Goal: Task Accomplishment & Management: Complete application form

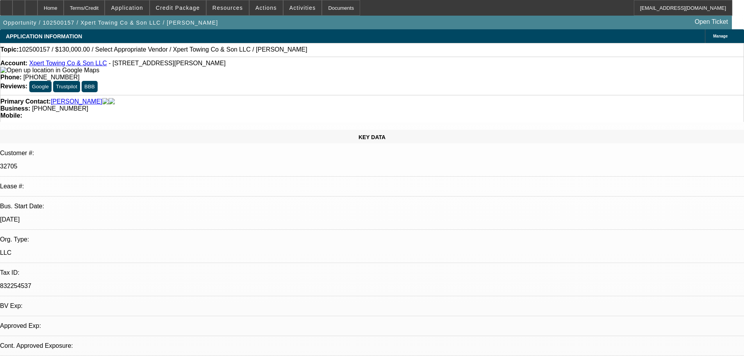
select select "0"
select select "2"
select select "0.1"
select select "4"
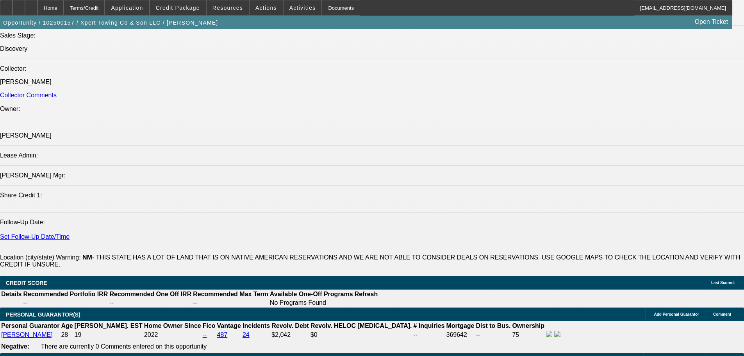
scroll to position [898, 0]
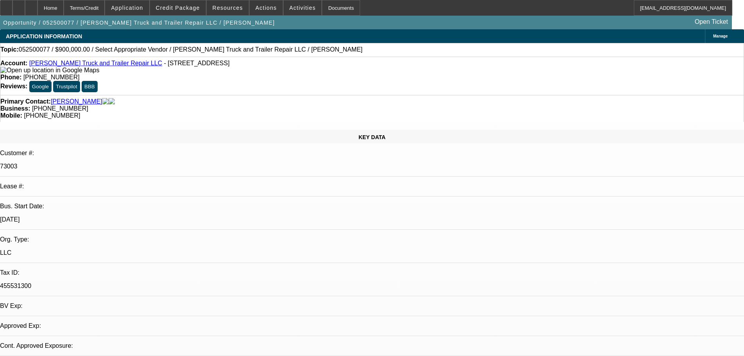
select select "0"
select select "2"
select select "0.1"
select select "2"
select select "4"
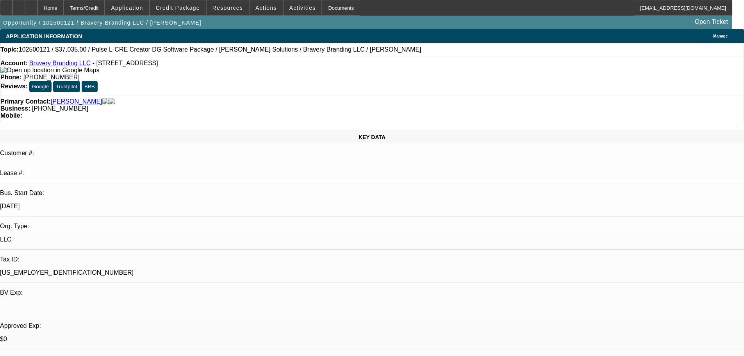
select select "0"
select select "2"
select select "0"
select select "6"
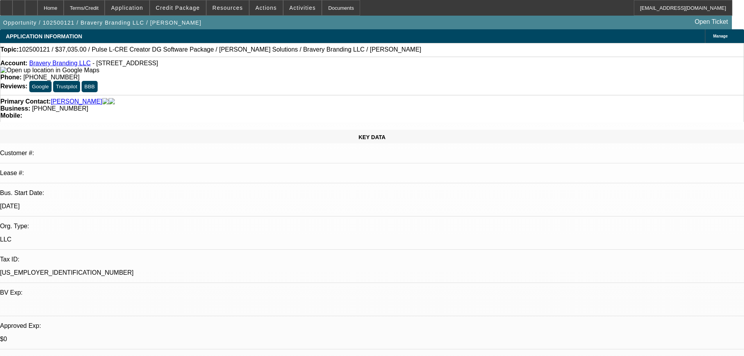
select select "0"
select select "2"
select select "0.1"
select select "4"
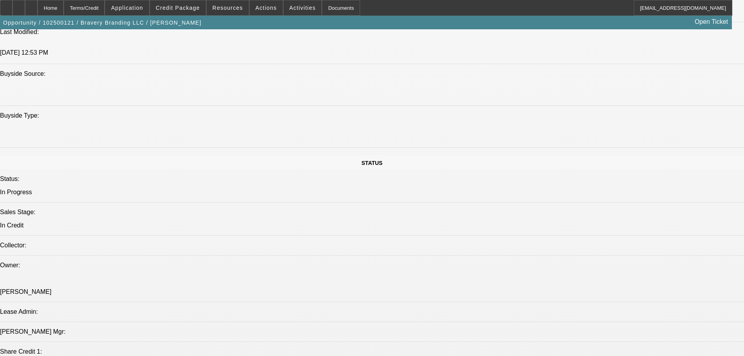
scroll to position [523, 0]
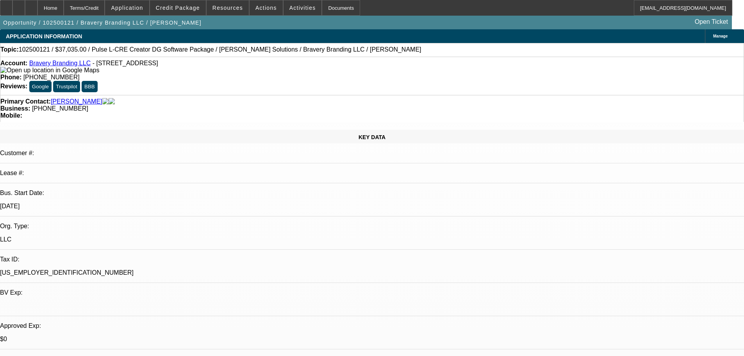
select select "0"
select select "2"
select select "0"
select select "6"
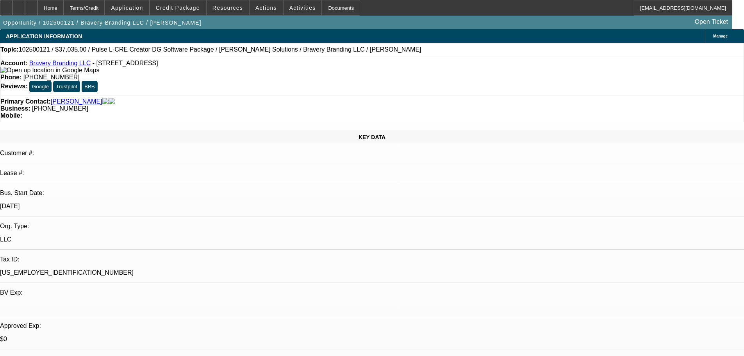
select select "0"
select select "2"
select select "0.1"
select select "4"
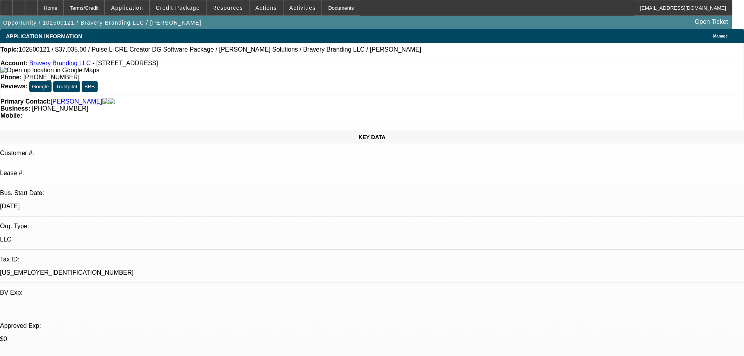
scroll to position [234, 0]
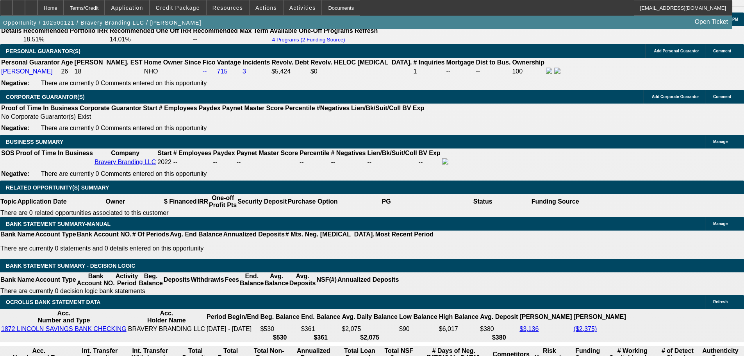
scroll to position [1289, 0]
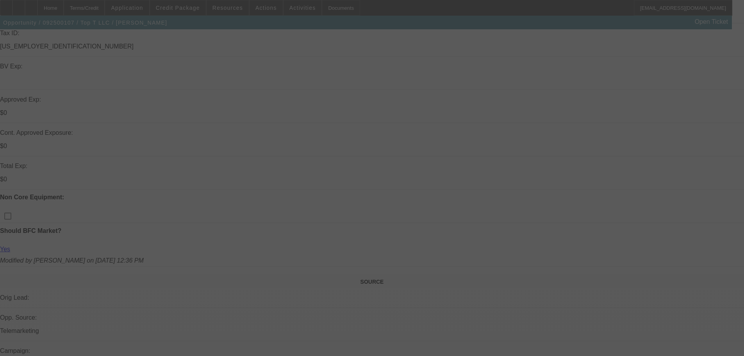
scroll to position [234, 0]
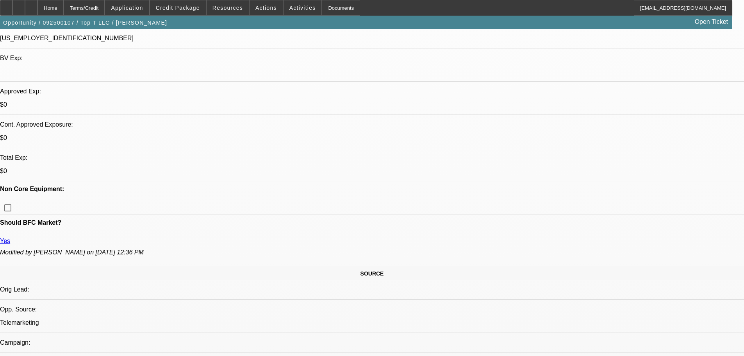
select select "0"
select select "0.1"
select select "4"
select select "0"
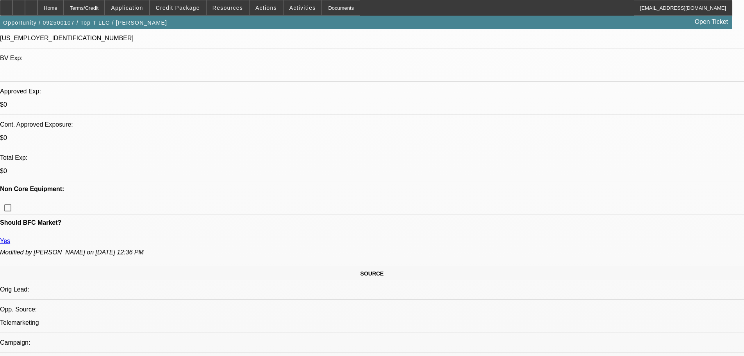
select select "0"
select select "0.1"
select select "4"
select select "0"
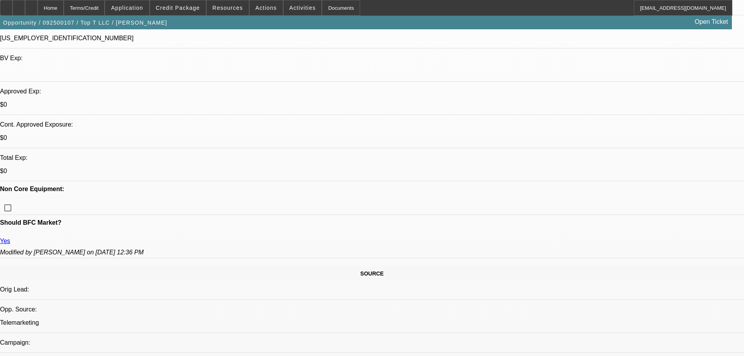
select select "0.1"
select select "4"
select select "0"
select select "0.1"
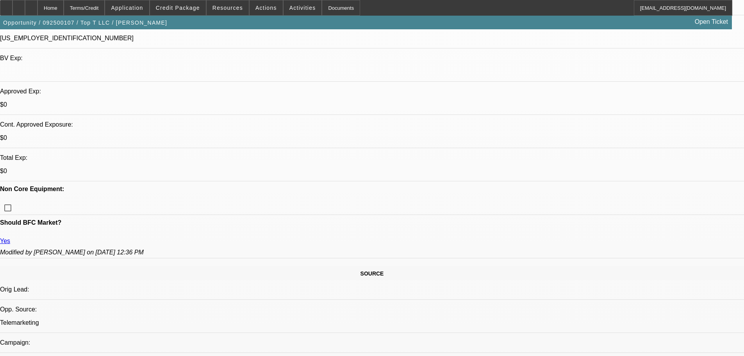
select select "4"
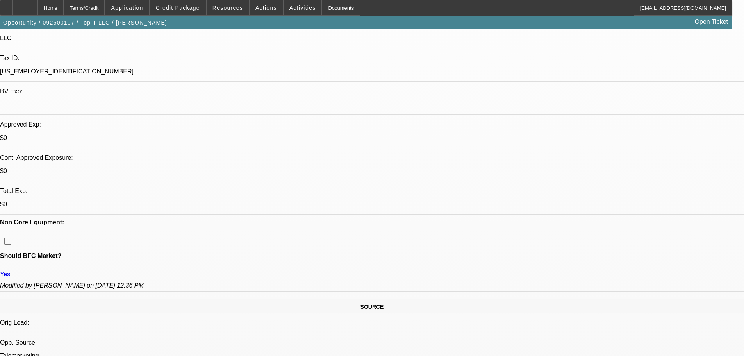
scroll to position [0, 0]
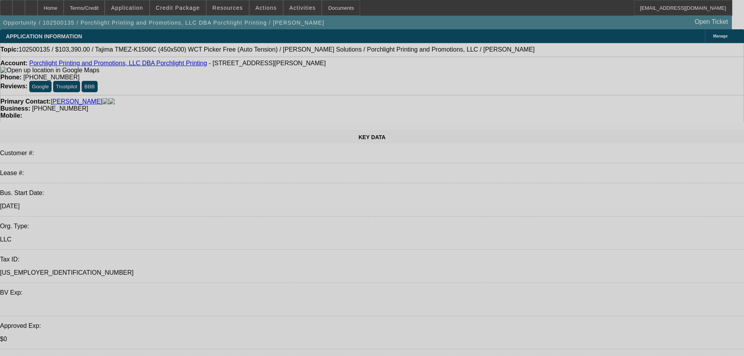
select select "0"
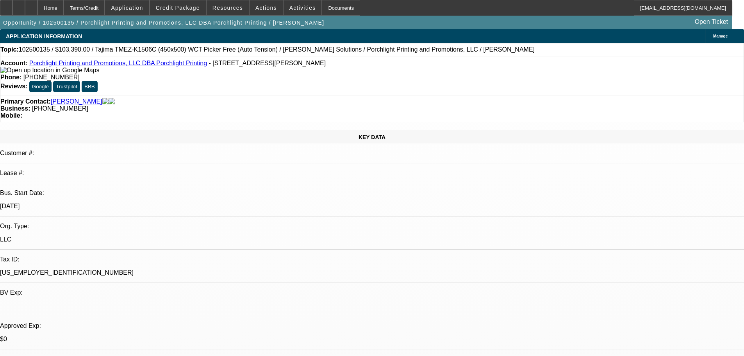
select select "2"
select select "0.1"
select select "4"
select select "0"
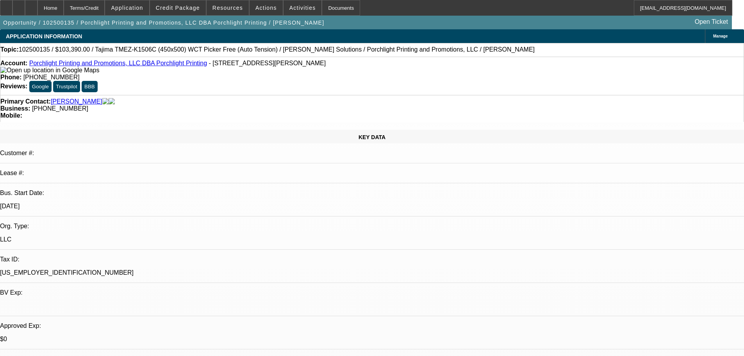
select select "2"
select select "0"
select select "6"
select select "0"
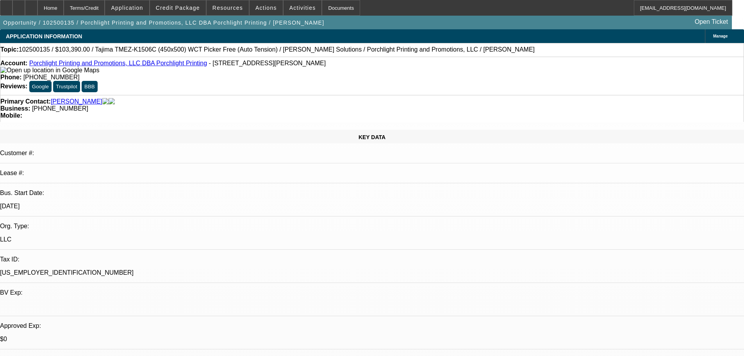
select select "2"
select select "0.1"
select select "4"
select select "0"
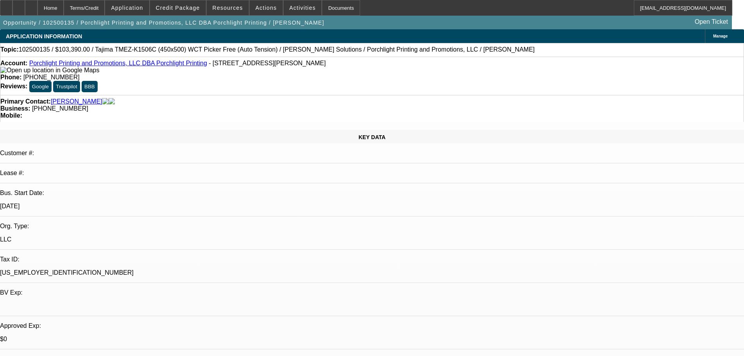
select select "2"
select select "0"
select select "6"
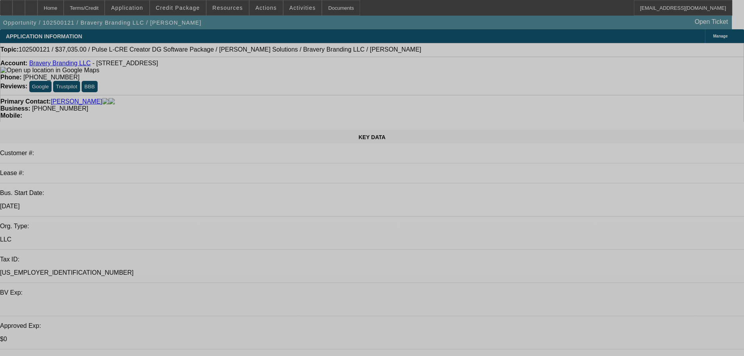
select select "0"
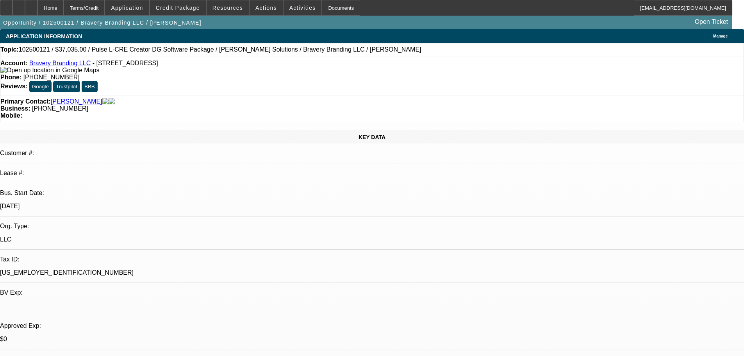
select select "2"
select select "0"
select select "6"
select select "0"
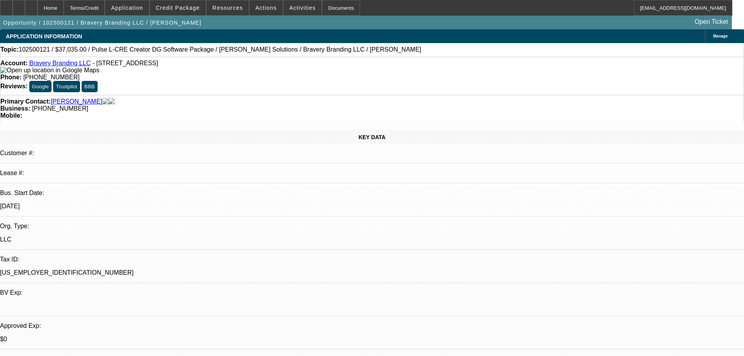
select select "2"
select select "0.1"
select select "4"
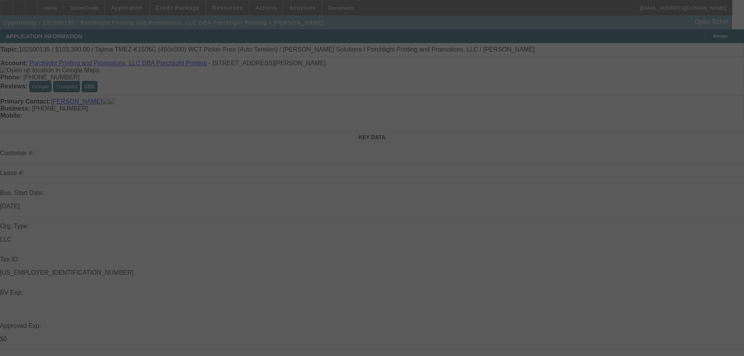
select select "0"
select select "2"
select select "0.1"
select select "4"
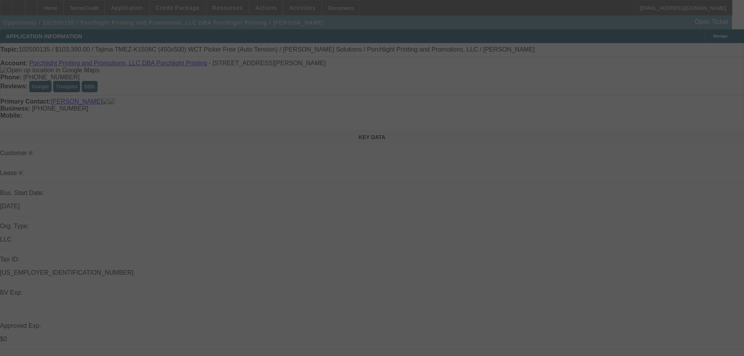
select select "0"
select select "2"
select select "0"
select select "6"
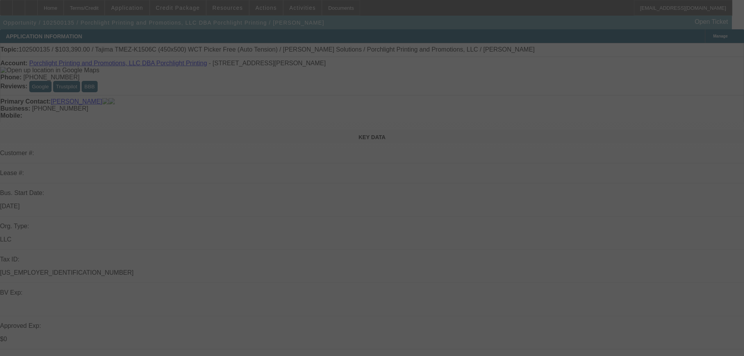
select select "0"
select select "2"
select select "0.1"
select select "4"
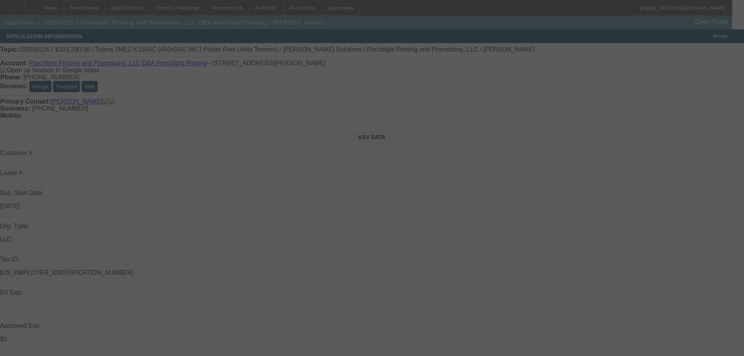
select select "0"
select select "2"
select select "0"
select select "6"
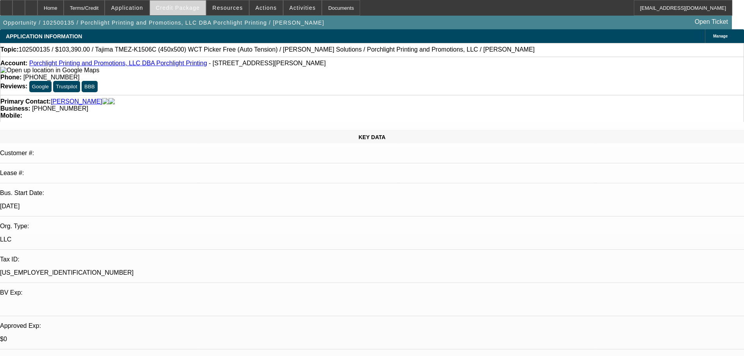
click at [187, 9] on span "Credit Package" at bounding box center [178, 8] width 44 height 6
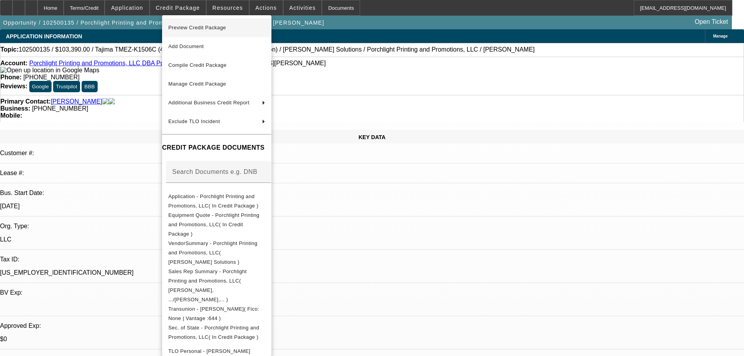
click at [186, 28] on span "Preview Credit Package" at bounding box center [197, 28] width 58 height 6
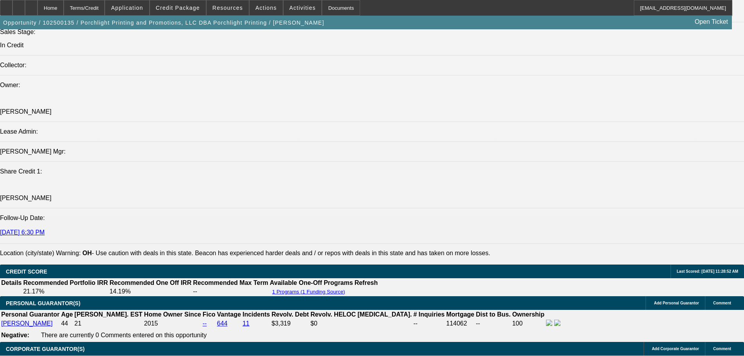
scroll to position [898, 0]
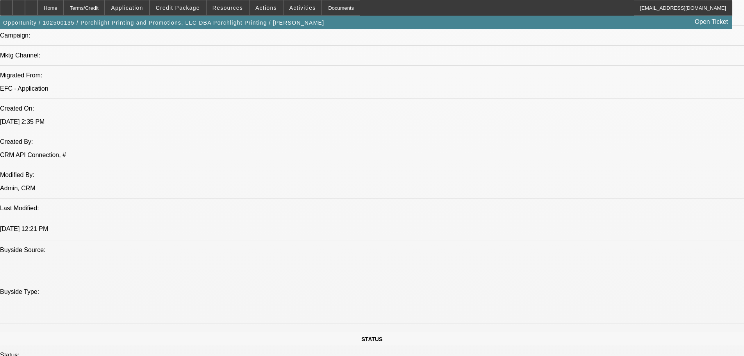
scroll to position [508, 0]
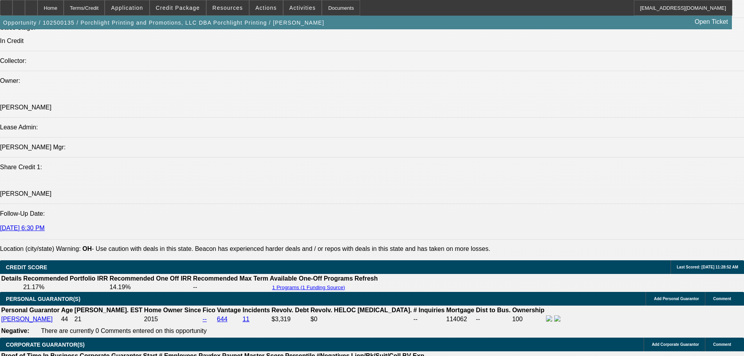
scroll to position [898, 0]
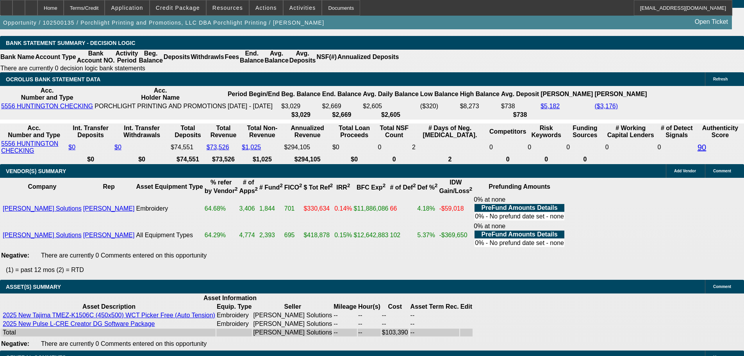
scroll to position [1367, 0]
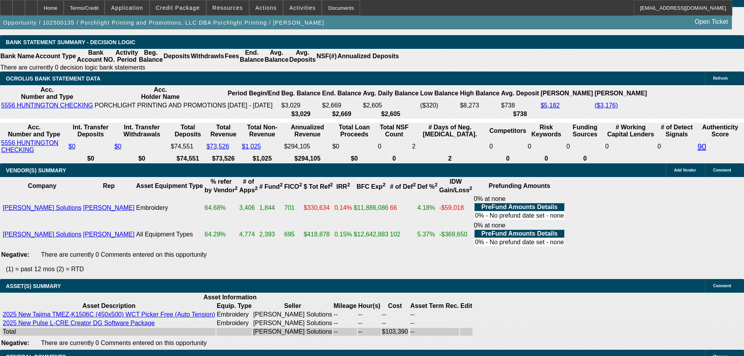
select select "6"
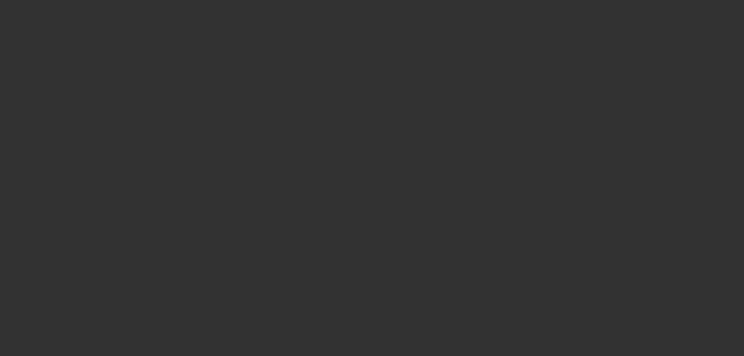
scroll to position [0, 0]
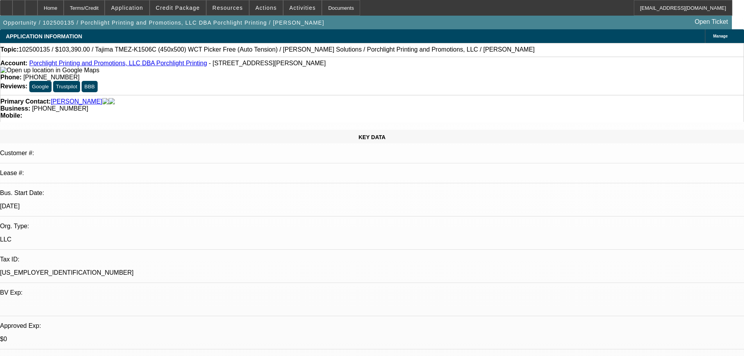
type textarea "WE MUST BE LOOKING AT 2 DIFFERENT DEALS HERE AS 100% FINANCING AT THAT RATE????…"
select select "0"
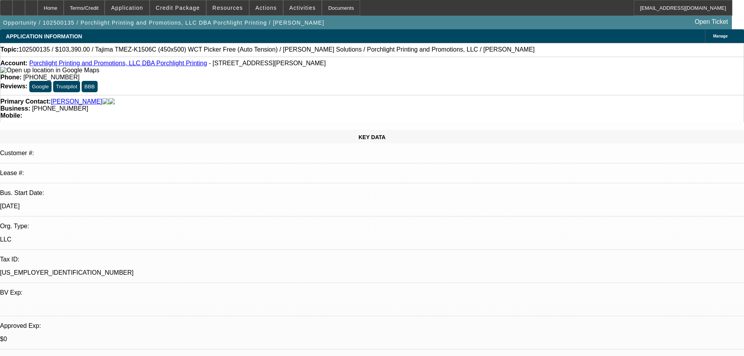
select select "2"
select select "0"
select select "6"
select select "0"
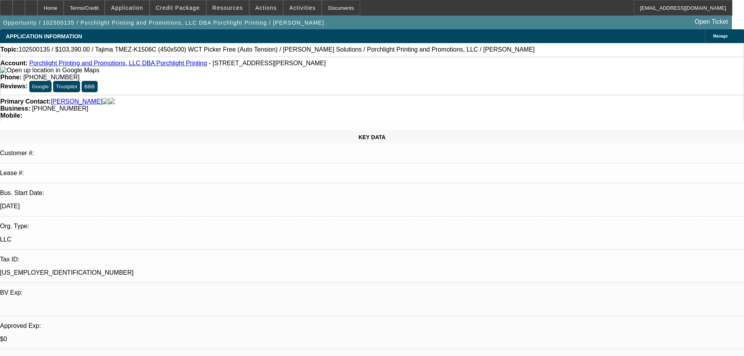
select select "2"
select select "0.1"
select select "4"
select select "0"
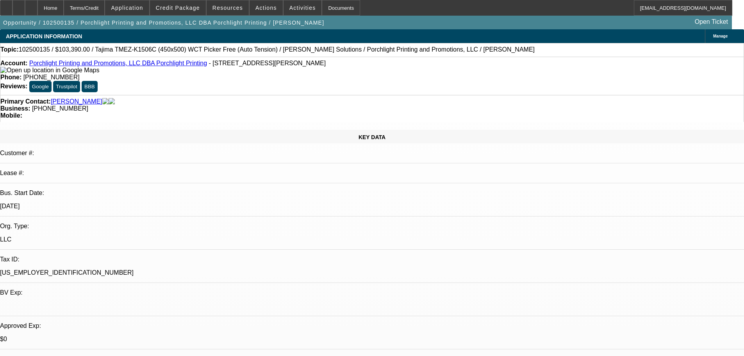
select select "2"
select select "0"
select select "6"
select select "0"
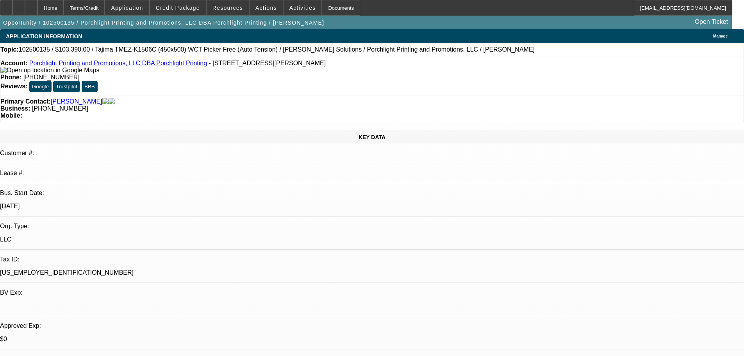
select select "2"
select select "0.1"
select select "4"
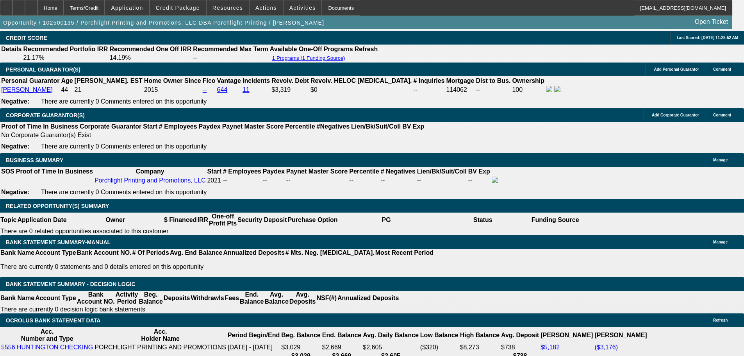
scroll to position [1367, 0]
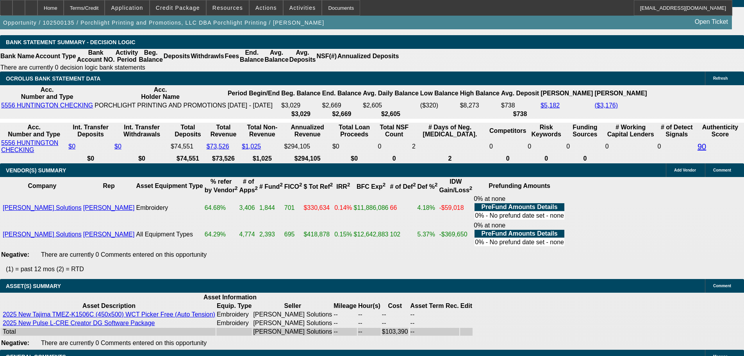
select select "6"
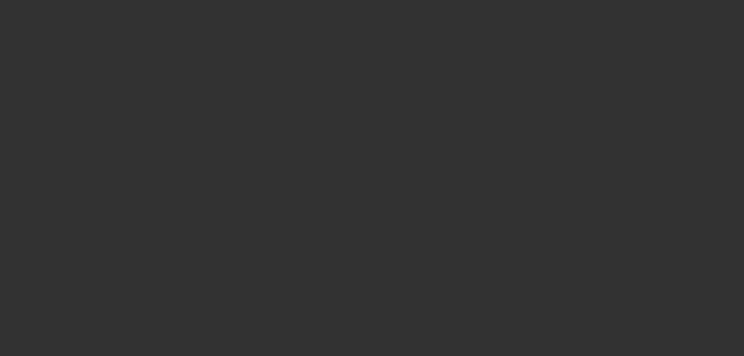
select select "0"
select select "2"
select select "0.1"
select select "4"
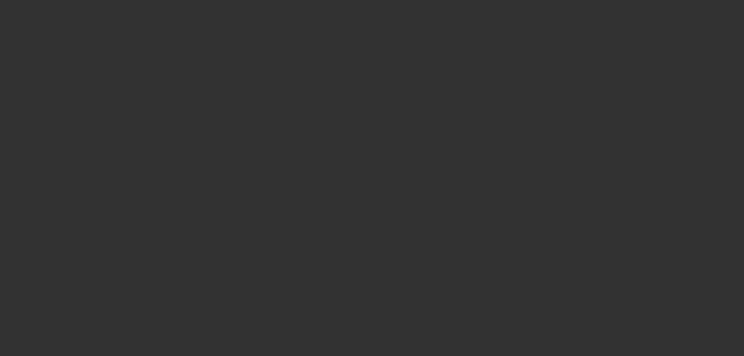
select select "0"
select select "2"
select select "0"
select select "6"
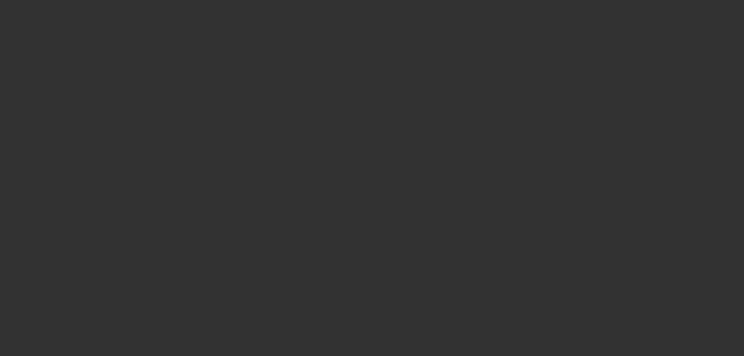
select select "0"
select select "2"
select select "0.1"
select select "4"
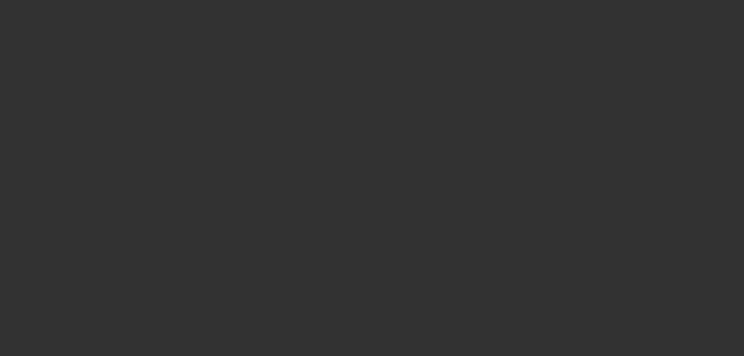
select select "0"
select select "2"
select select "0"
select select "6"
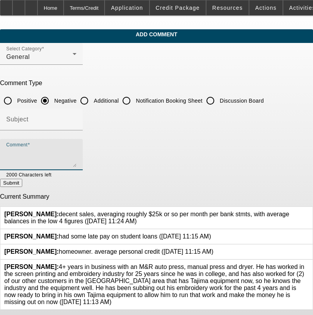
click at [63, 155] on textarea "Comment" at bounding box center [41, 157] width 70 height 19
click at [42, 153] on textarea "[US_STATE]," at bounding box center [41, 157] width 70 height 19
click at [75, 155] on textarea "[US_STATE]," at bounding box center [41, 157] width 70 height 19
click at [77, 153] on textarea "[US_STATE], LARGE PURCHASE GIVEN VERY LIMITED SALES," at bounding box center [41, 157] width 70 height 19
click at [29, 160] on textarea "OHIO, LARGE PURCHASE GIVEN VERY LIMITED SALES, BOATLOAD OF 30,60,90 SLOWS ON CR…" at bounding box center [41, 157] width 70 height 19
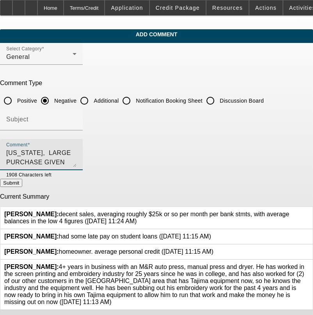
click at [77, 152] on textarea "OHIO, LARGE PURCHASE GIVEN VERY LIMITED SALES, BOATLOAD OF 30,60,90 SLOWS ON CR…" at bounding box center [41, 157] width 70 height 19
click at [77, 160] on textarea "OHIO, LARGE PURCHASE GIVEN VERY LIMITED SALES, MOST ALL REV CLOCED, BOATLOAD OF…" at bounding box center [41, 157] width 70 height 19
click at [77, 161] on textarea "OHIO, LARGE PURCHASE GIVEN VERY LIMITED SALES, MOST ALL REV CLOCED, BOATLOAD OF…" at bounding box center [41, 157] width 70 height 19
click at [77, 162] on textarea "OHIO, LARGE PURCHASE GIVEN VERY LIMITED SALES, MOST ALL REV CLOCED, BOATLOAD OF…" at bounding box center [41, 157] width 70 height 19
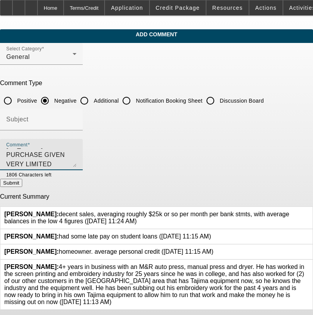
type textarea "OHIO, LARGE PURCHASE GIVEN VERY LIMITED SALES, MOST ALL REV CLOCED, BOATLOAD OF…"
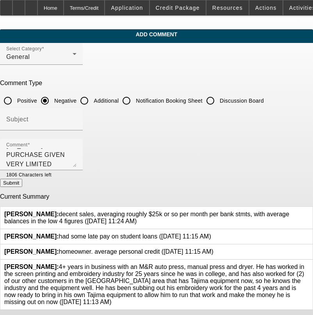
click at [22, 186] on button "Submit" at bounding box center [11, 183] width 22 height 8
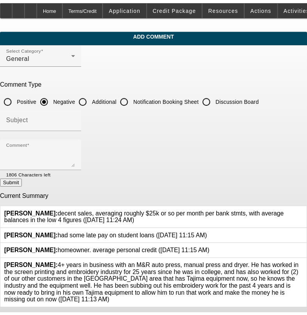
scroll to position [0, 0]
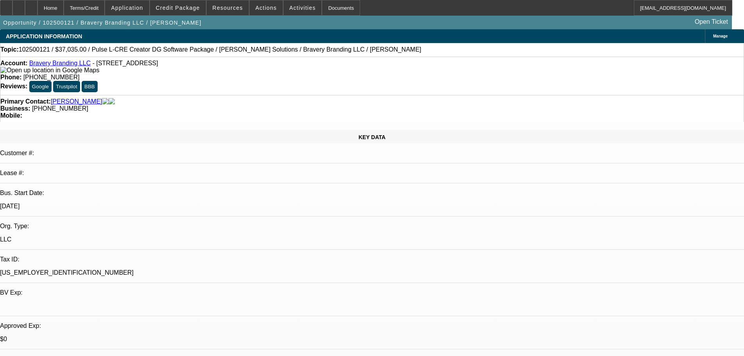
select select "0"
select select "2"
select select "0"
select select "6"
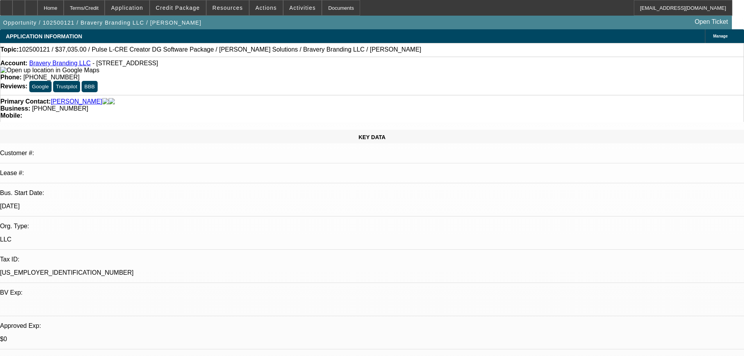
select select "0"
select select "2"
select select "0.1"
select select "4"
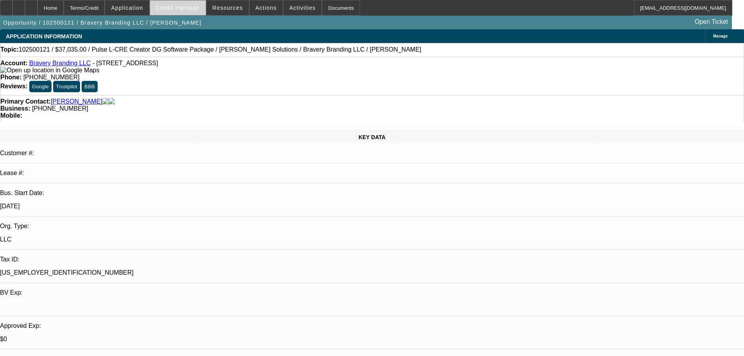
click at [174, 7] on span "Credit Package" at bounding box center [178, 8] width 44 height 6
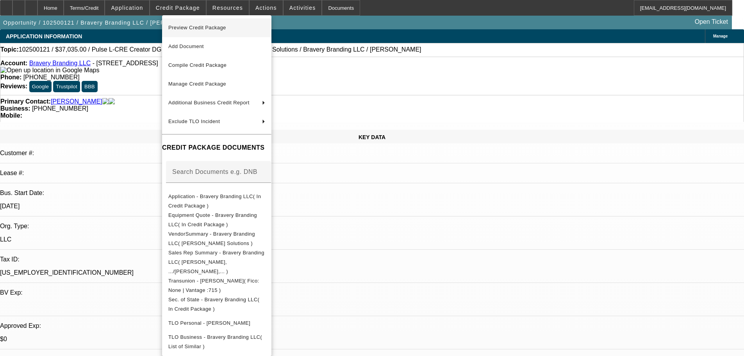
click at [185, 27] on span "Preview Credit Package" at bounding box center [197, 28] width 58 height 6
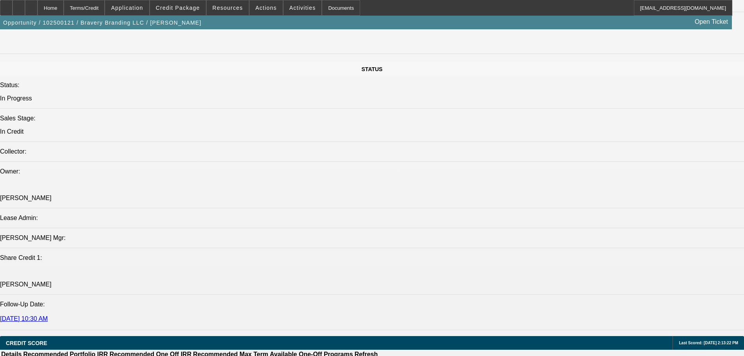
scroll to position [859, 0]
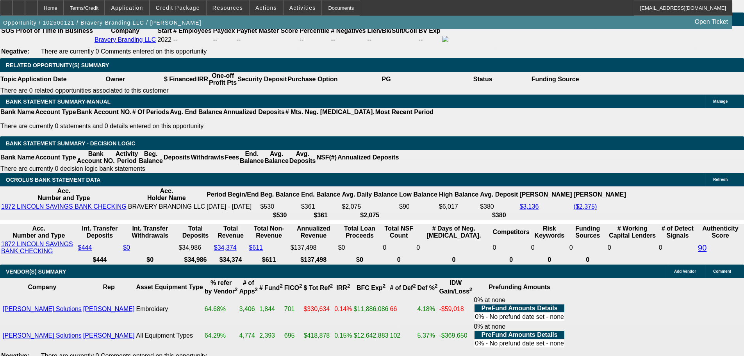
scroll to position [1406, 0]
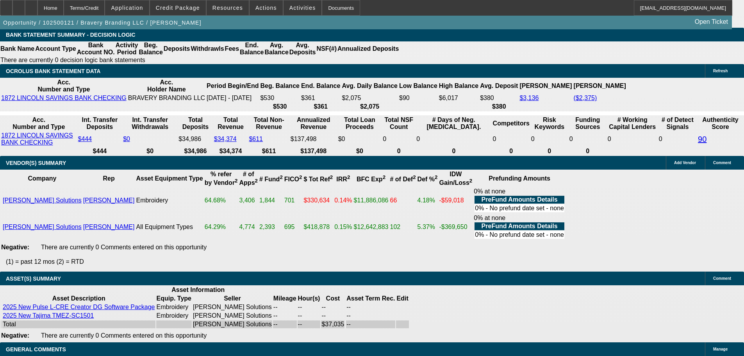
select select "5"
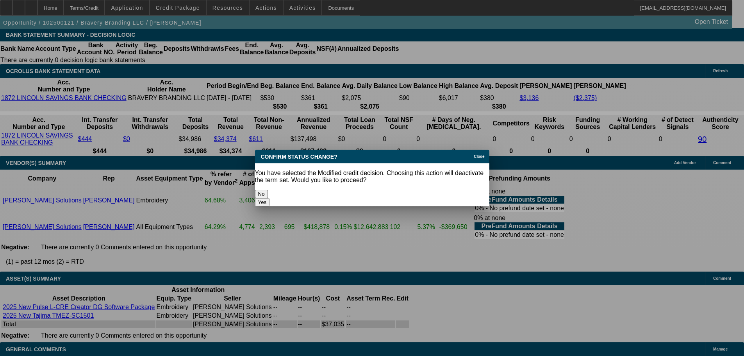
scroll to position [0, 0]
click at [270, 198] on button "Yes" at bounding box center [262, 202] width 15 height 8
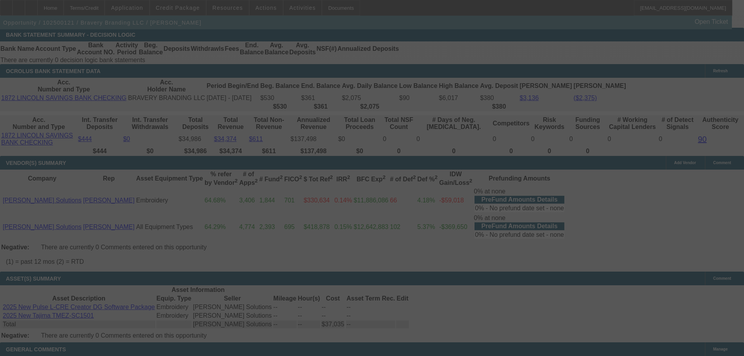
scroll to position [1404, 0]
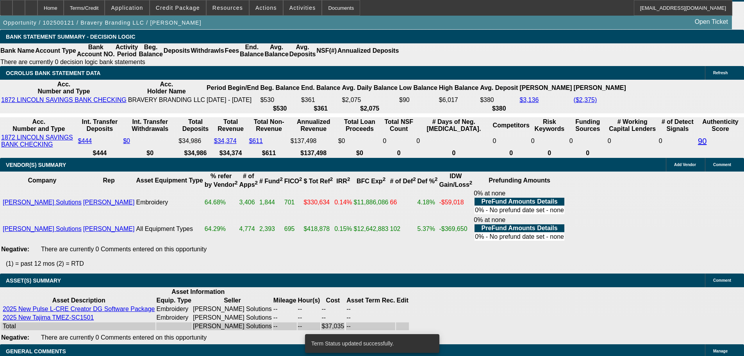
select select "0"
select select "2"
select select "0.1"
select select "4"
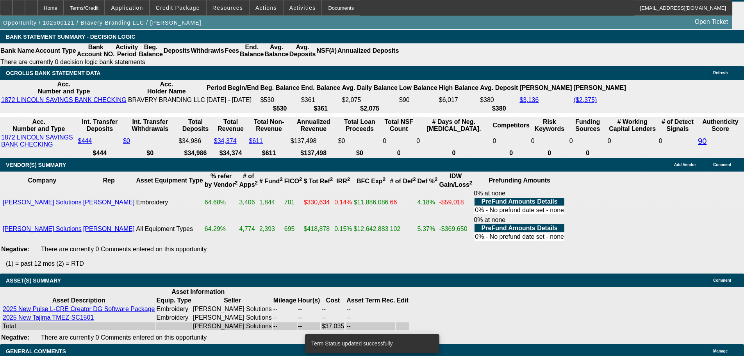
select select "0"
select select "2"
select select "0"
select select "6"
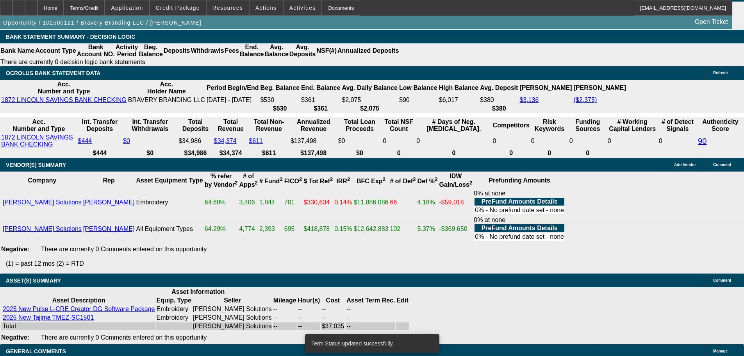
select select "0"
select select "2"
select select "0.1"
select select "4"
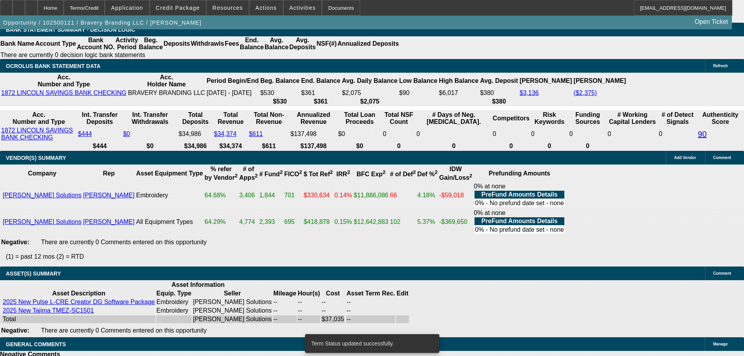
scroll to position [1421, 0]
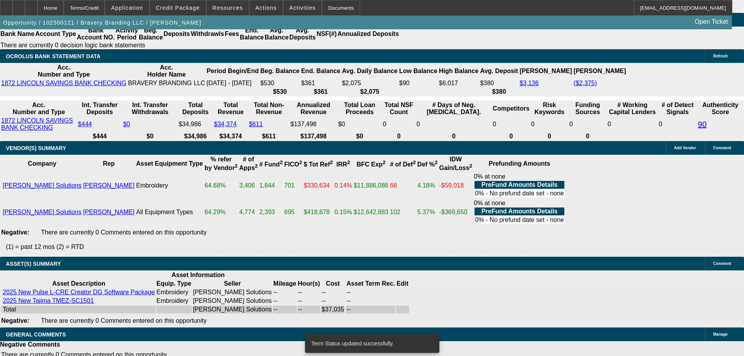
select select "5"
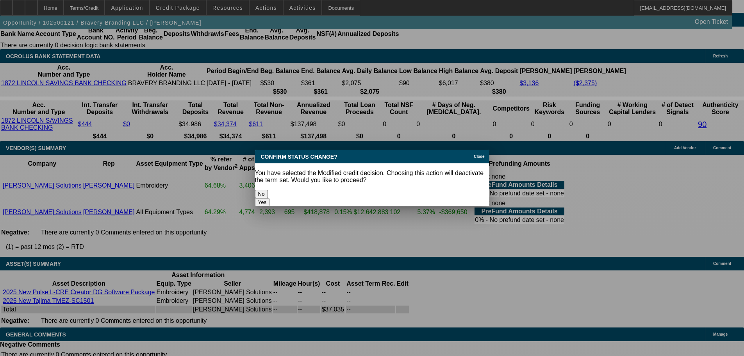
scroll to position [0, 0]
click at [270, 198] on button "Yes" at bounding box center [262, 202] width 15 height 8
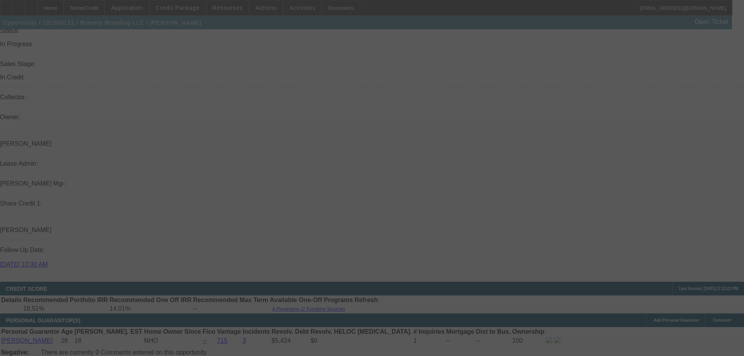
scroll to position [835, 0]
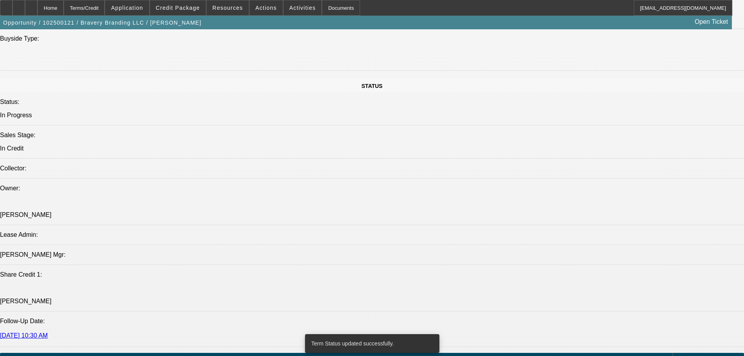
select select "0"
select select "2"
select select "0"
select select "6"
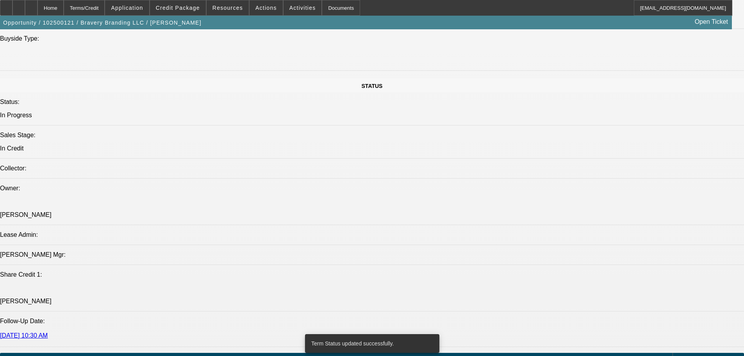
select select "0"
select select "2"
select select "0.1"
select select "4"
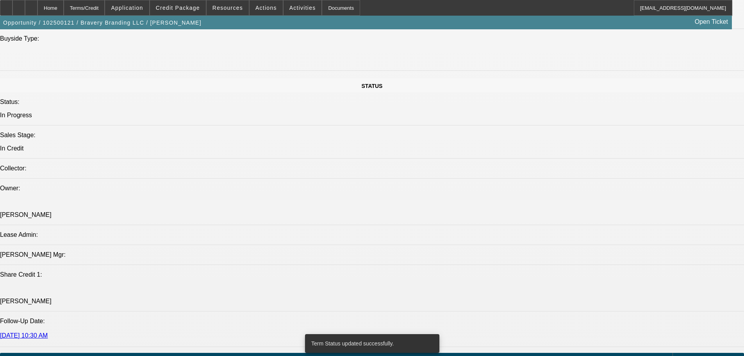
select select "0"
select select "2"
select select "0"
select select "6"
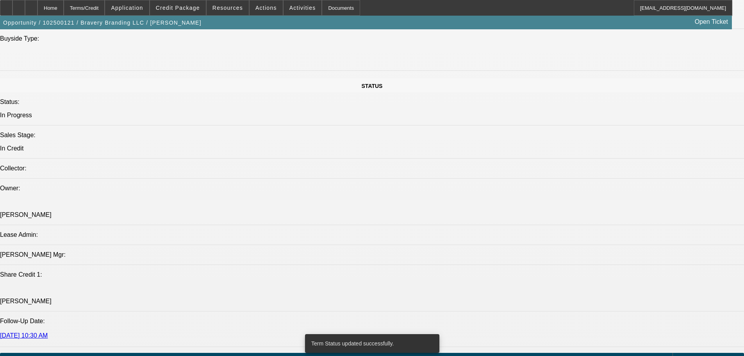
select select "0"
select select "2"
select select "0.1"
select select "4"
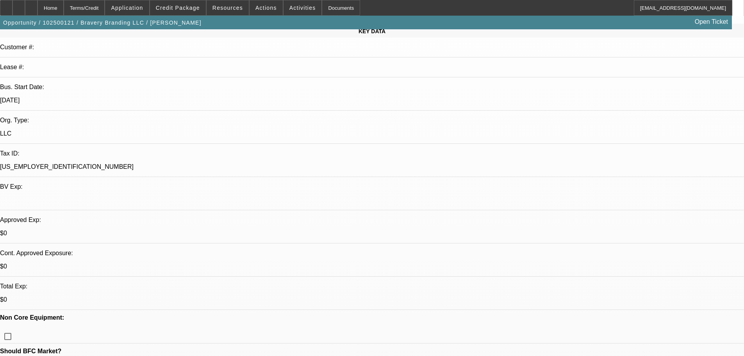
scroll to position [171, 0]
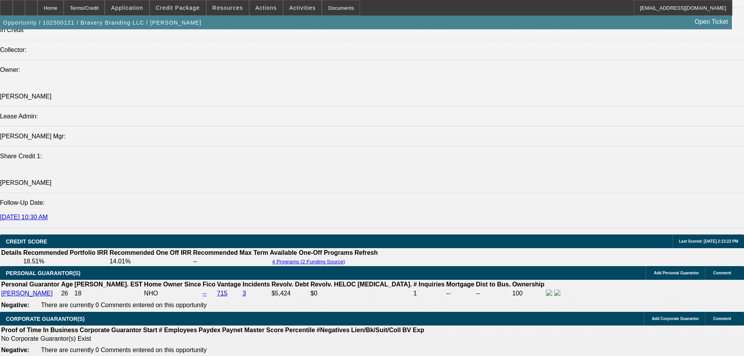
scroll to position [1108, 0]
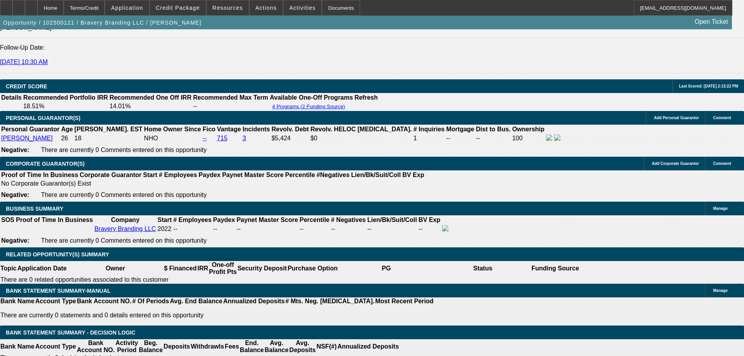
drag, startPoint x: 248, startPoint y: 213, endPoint x: 282, endPoint y: 212, distance: 33.2
type input "$3,035.00"
type input "UNKNOWN"
type input "$1,408.28"
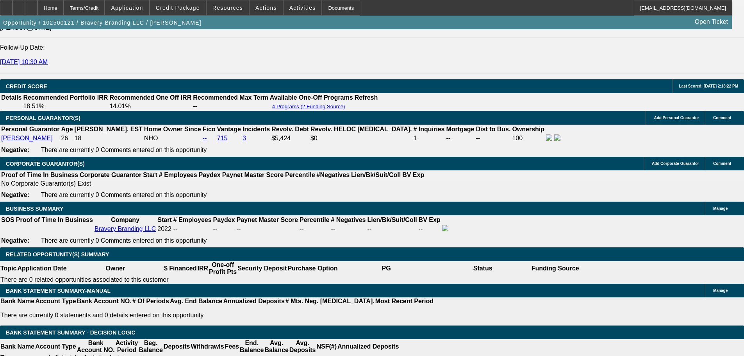
type input "$704.14"
drag, startPoint x: 150, startPoint y: 214, endPoint x: 207, endPoint y: 222, distance: 57.2
type input "$3,035.00"
type input "UNKNOWN"
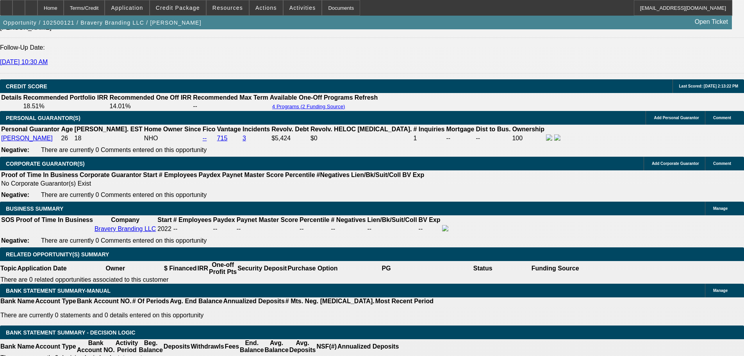
type input "$1,479.90"
type input "$739.95"
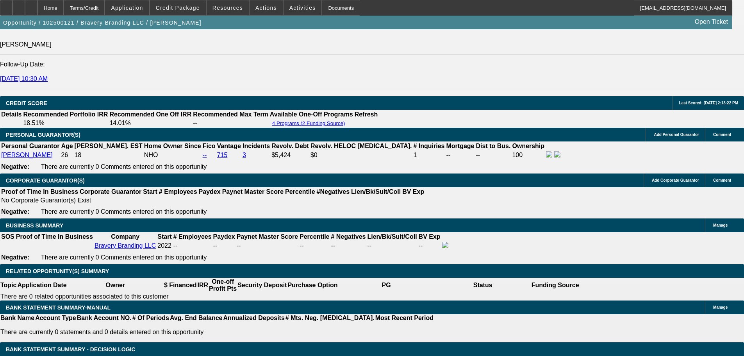
scroll to position [1225, 0]
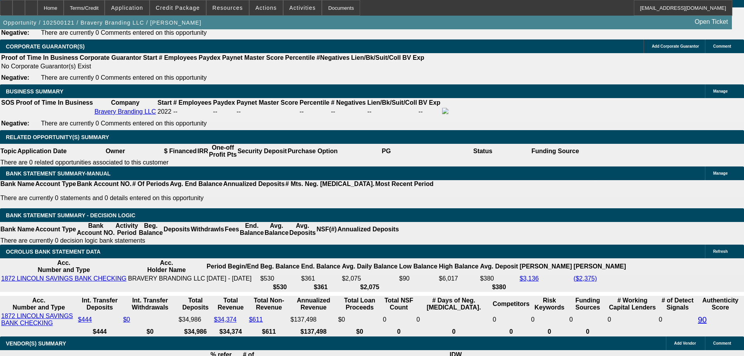
drag, startPoint x: 264, startPoint y: 155, endPoint x: 330, endPoint y: 152, distance: 65.7
type input "17"
type input "$1,059.32"
type input "$529.66"
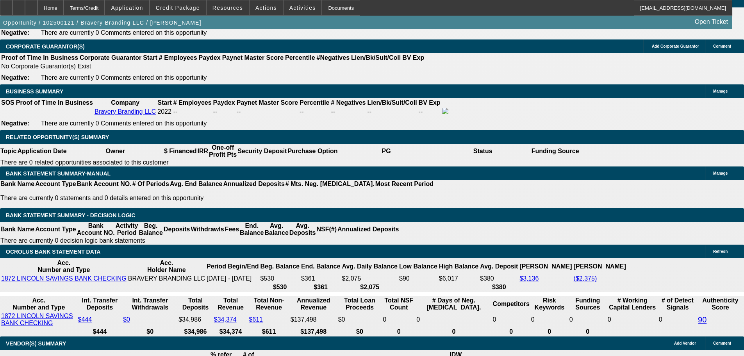
type input "17"
type input "$1,592.74"
type input "$796.37"
drag, startPoint x: 187, startPoint y: 160, endPoint x: 205, endPoint y: 161, distance: 18.0
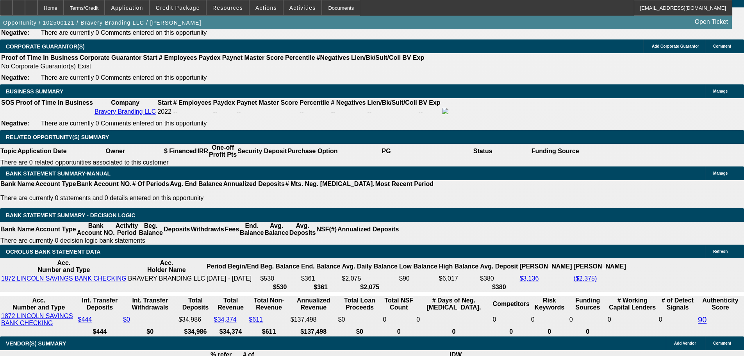
type input "1"
type input "$1,059.32"
type input "$529.66"
type input "15"
type input "$1,519.16"
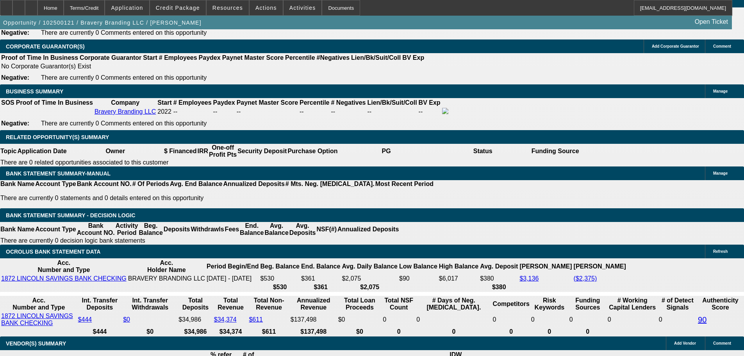
type input "$759.58"
type input "15"
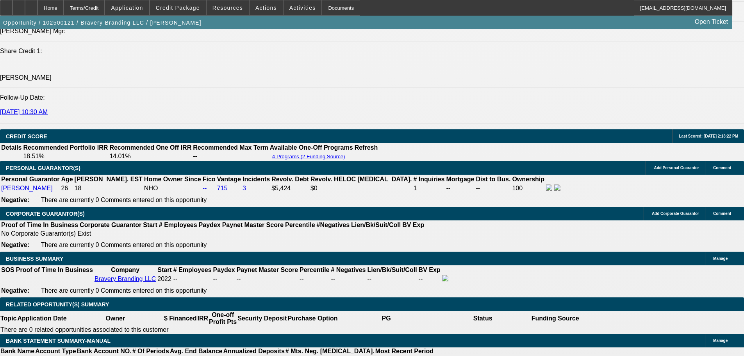
scroll to position [1030, 0]
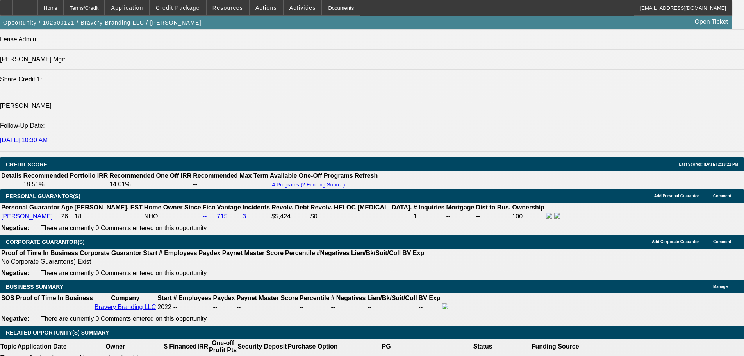
type input "$0.00"
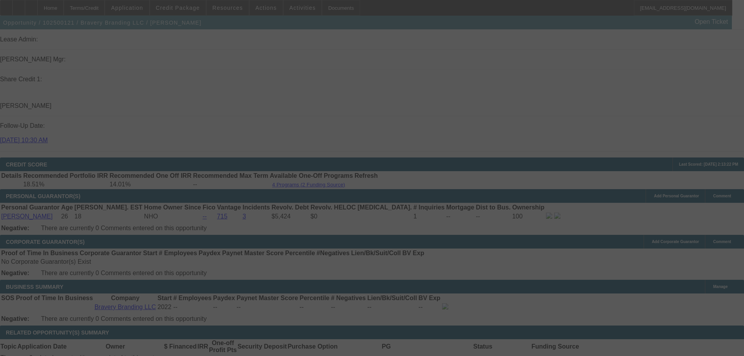
select select "0"
select select "2"
select select "0.1"
select select "4"
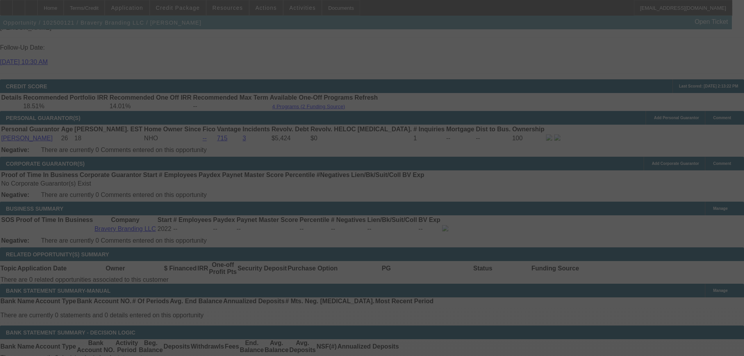
scroll to position [1343, 0]
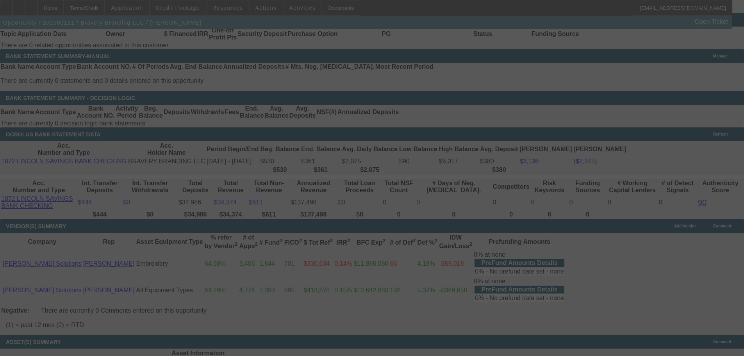
select select "0"
select select "2"
select select "0"
select select "6"
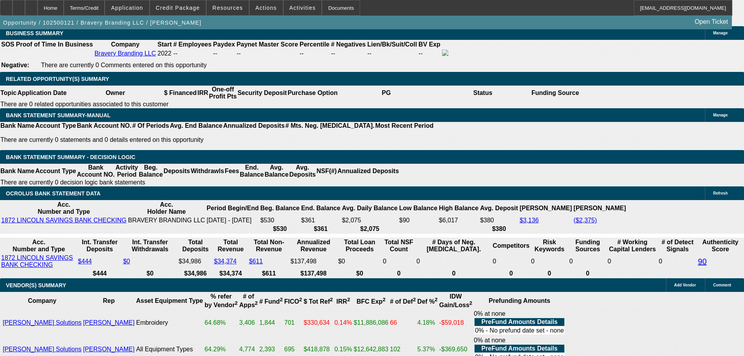
scroll to position [1265, 0]
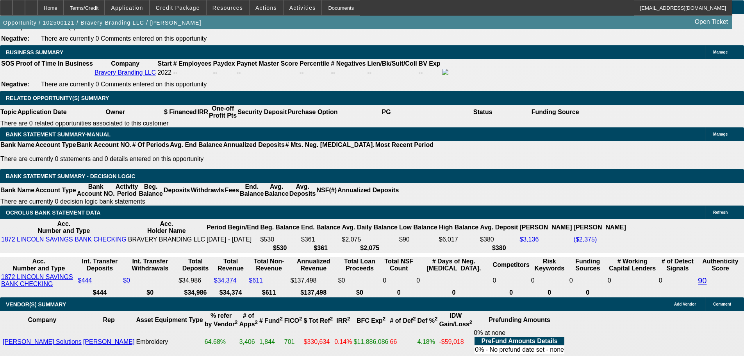
drag, startPoint x: 268, startPoint y: 118, endPoint x: 291, endPoint y: 117, distance: 23.1
type input "1"
type input "UNKNOWN"
type input "$529.66"
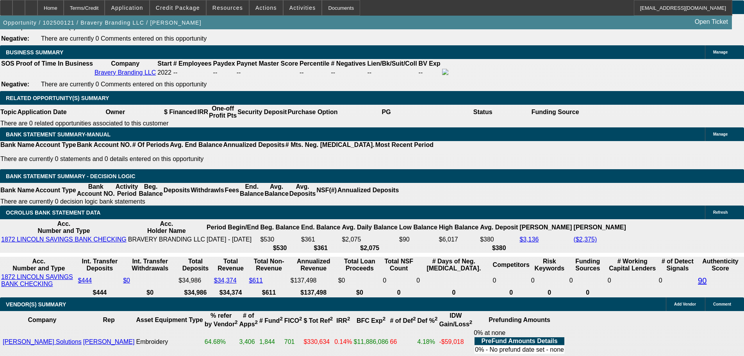
type input "$1,059.32"
type input "15"
type input "$759.58"
type input "$1,519.16"
type input "15.9"
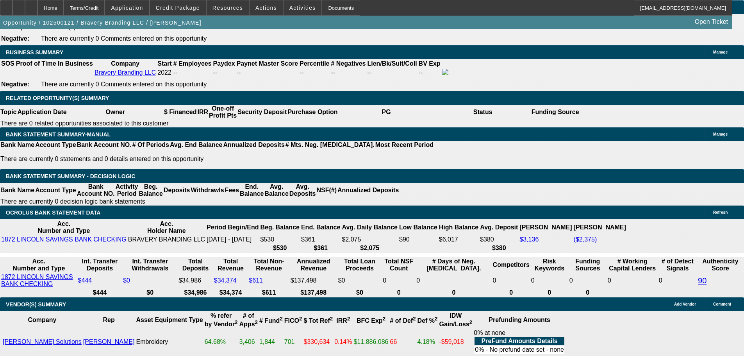
type input "$776.02"
type input "$1,552.04"
type input "15.9"
type input "$1,552.04"
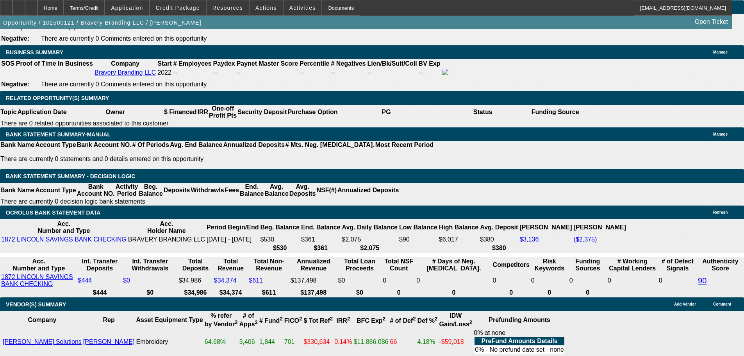
type input "15."
type input "UNKNOWN"
type input "15.5"
type input "$1,537.38"
type input "$768.69"
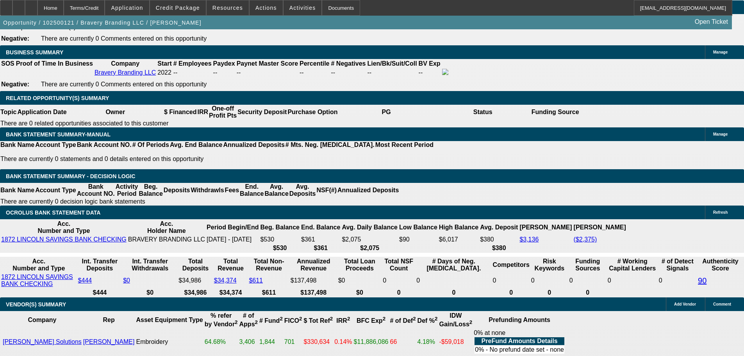
type input "15.5"
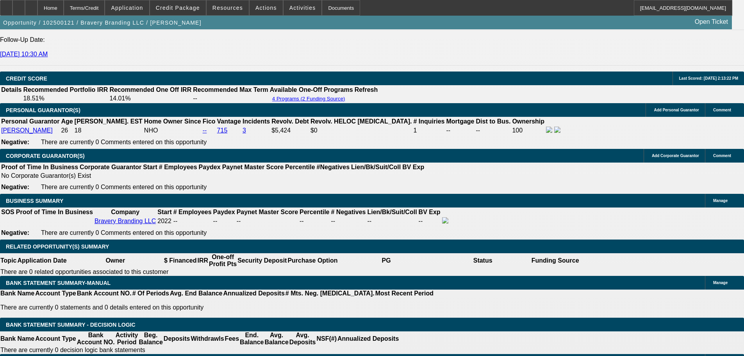
scroll to position [1069, 0]
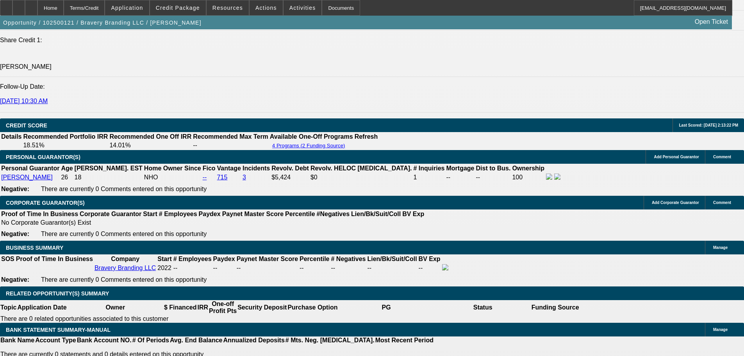
type input "$0.00"
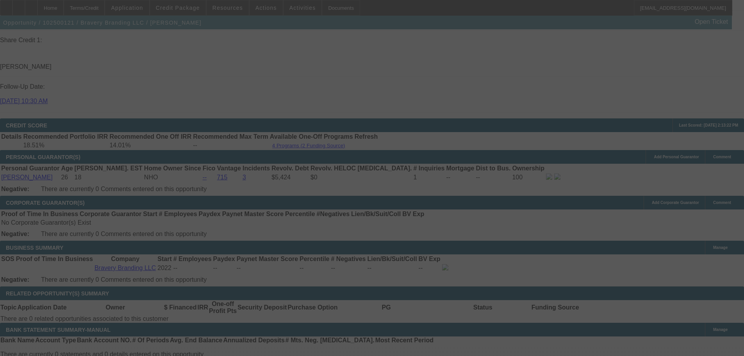
select select "0"
select select "2"
select select "0"
select select "6"
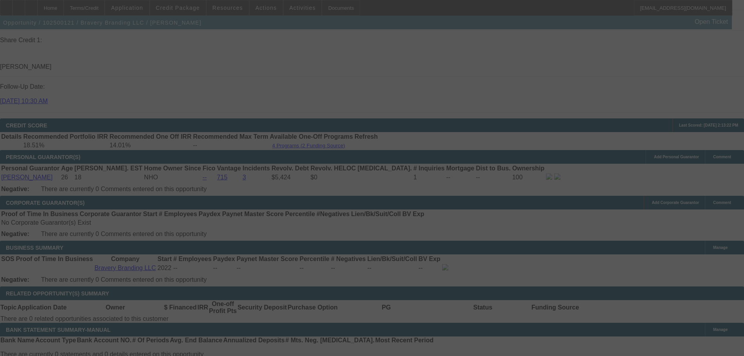
select select "0"
select select "2"
select select "0.1"
select select "4"
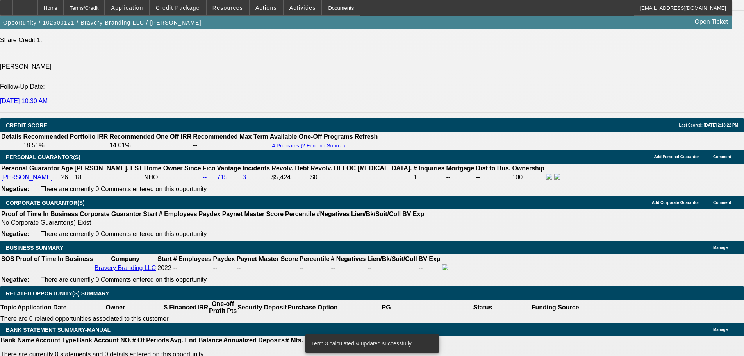
scroll to position [1265, 0]
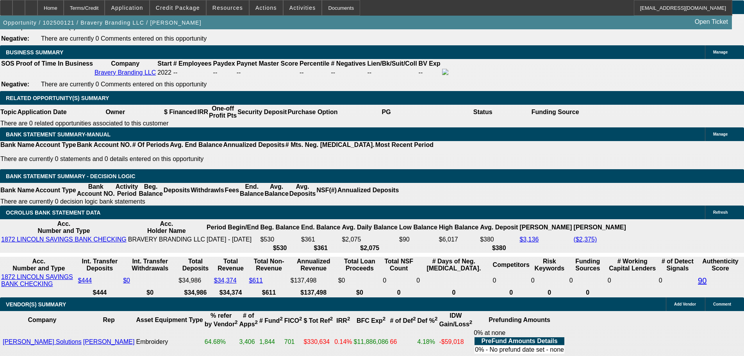
type input "UNKNOWN"
type input "155"
type input "$8,786.22"
type input "$4,393.11"
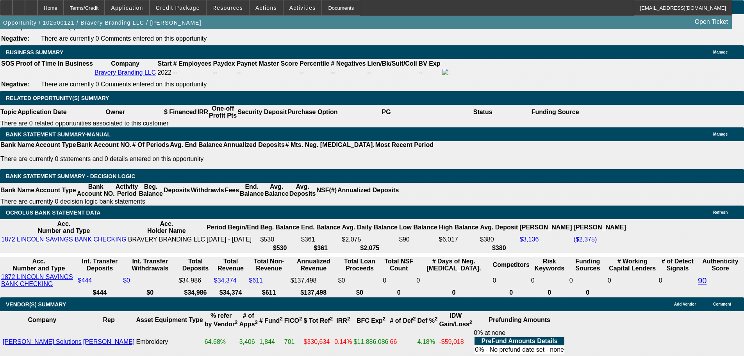
type input "1595"
type input "1"
type input "$1,059.32"
type input "$529.66"
type input "15"
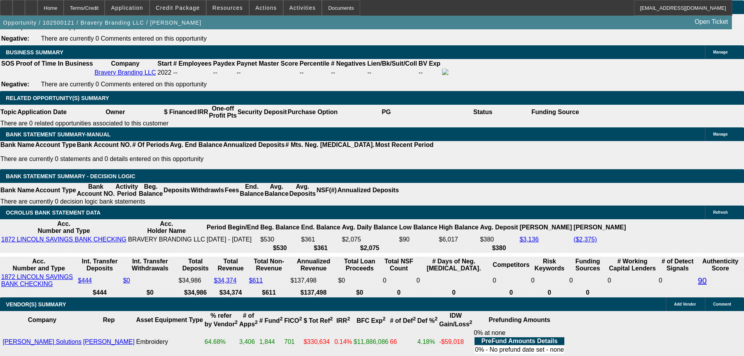
type input "$1,519.16"
type input "$759.58"
type input "15.9"
type input "$1,552.04"
type input "$776.02"
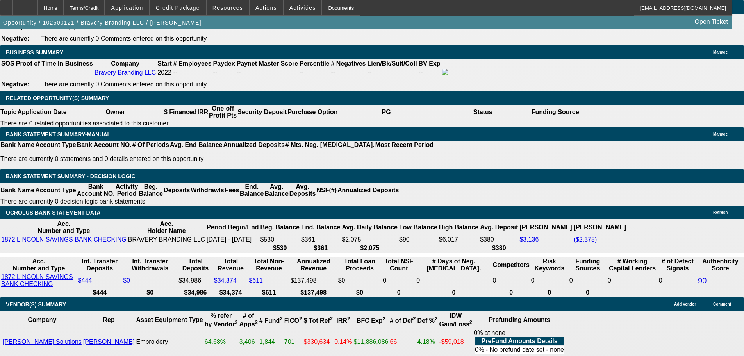
type input "15.9"
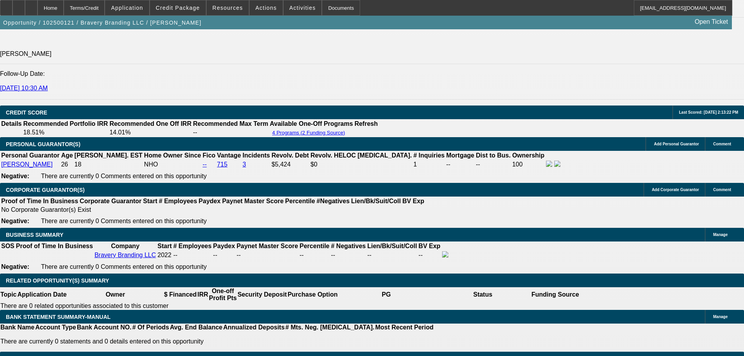
scroll to position [1069, 0]
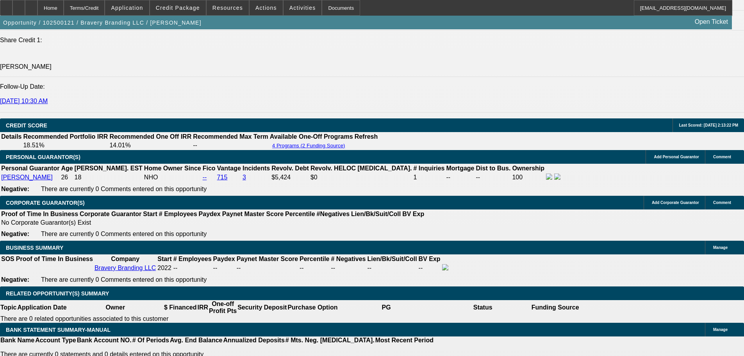
type input "$0.00"
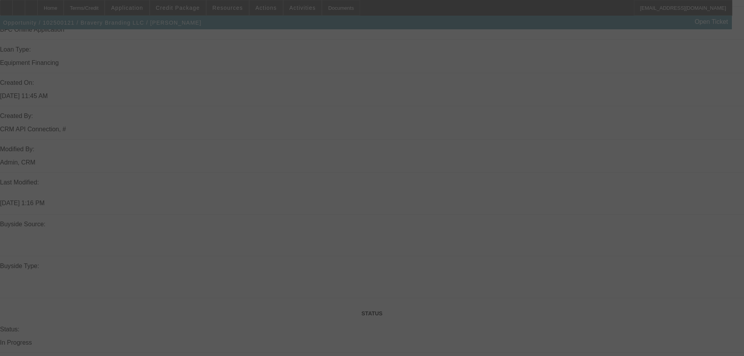
scroll to position [601, 0]
select select "0"
select select "2"
select select "0"
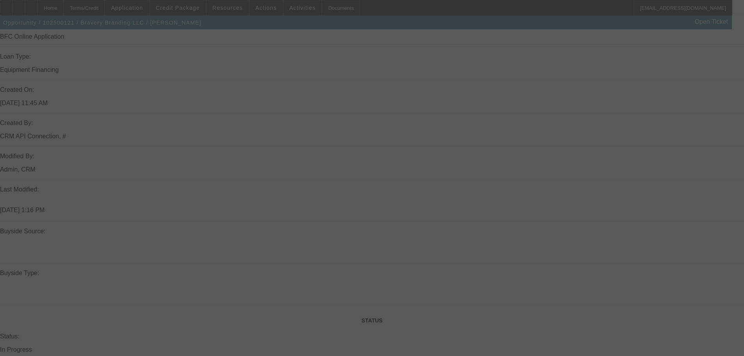
select select "6"
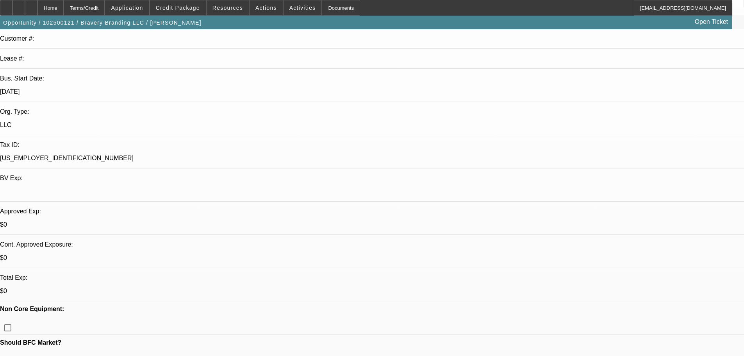
scroll to position [117, 0]
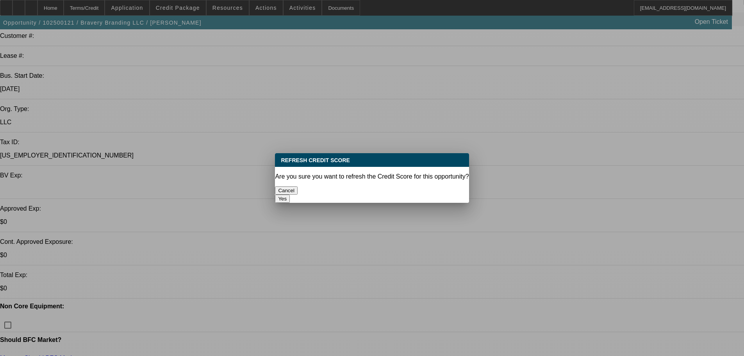
click at [290, 194] on button "Yes" at bounding box center [282, 198] width 15 height 8
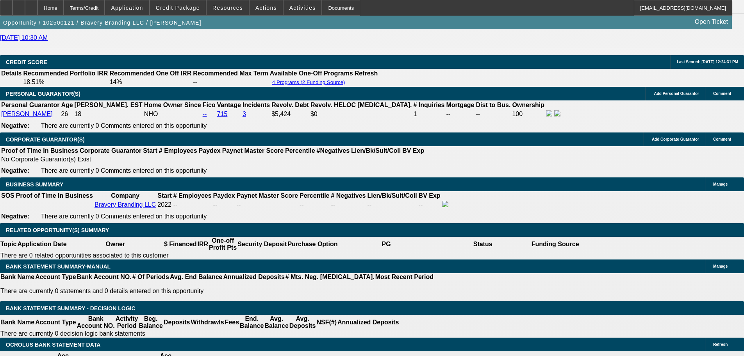
scroll to position [1172, 0]
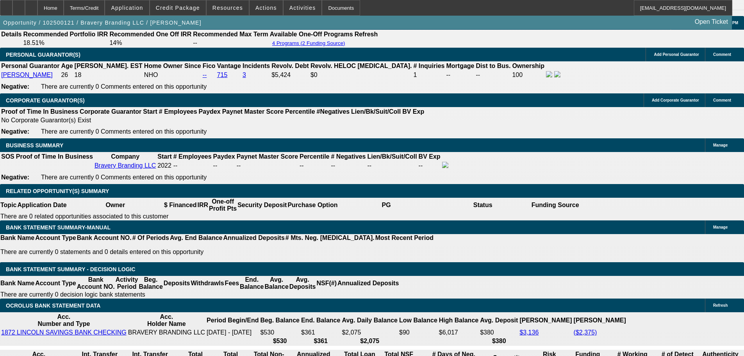
type input "15."
type input "UNKNOWN"
type input "$759.58"
type input "$1,519.16"
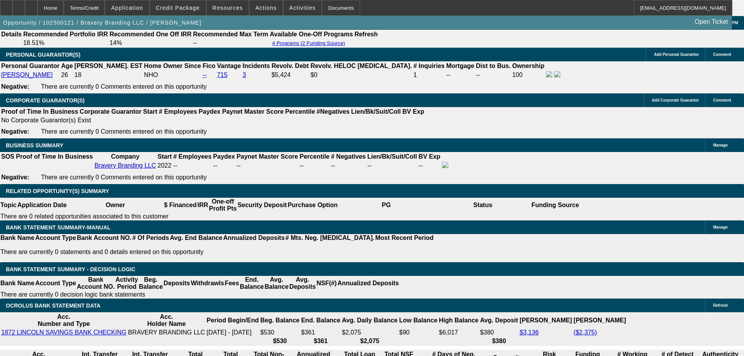
type input "15.5"
type input "1519.16"
type input "$768.69"
type input "$1,537.38"
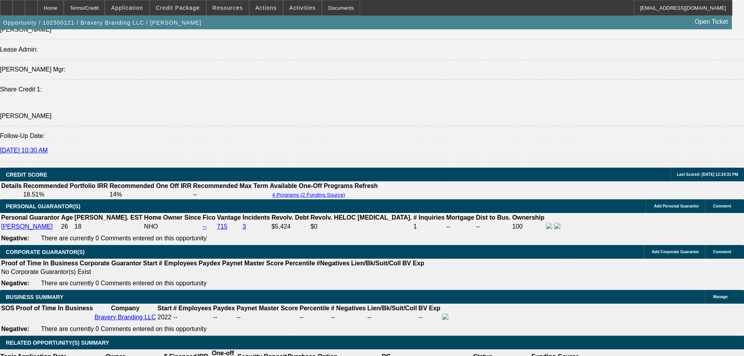
scroll to position [1015, 0]
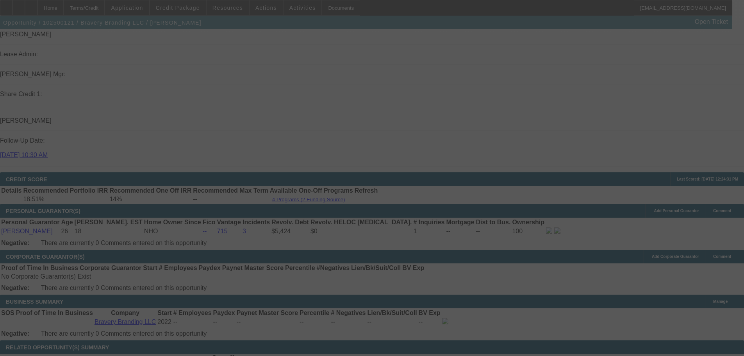
select select "0"
select select "2"
select select "0.1"
select select "4"
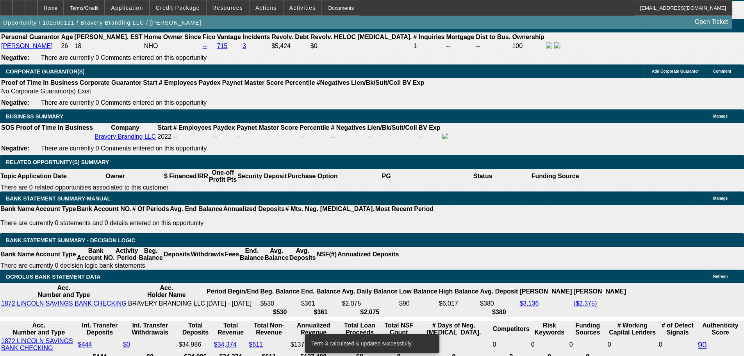
scroll to position [1211, 0]
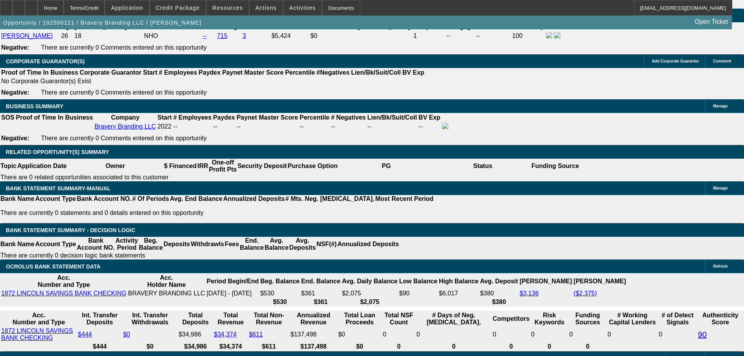
drag, startPoint x: 266, startPoint y: 170, endPoint x: 307, endPoint y: 168, distance: 41.5
type input "UNKNOWN"
type input "15"
type input "$1,059.32"
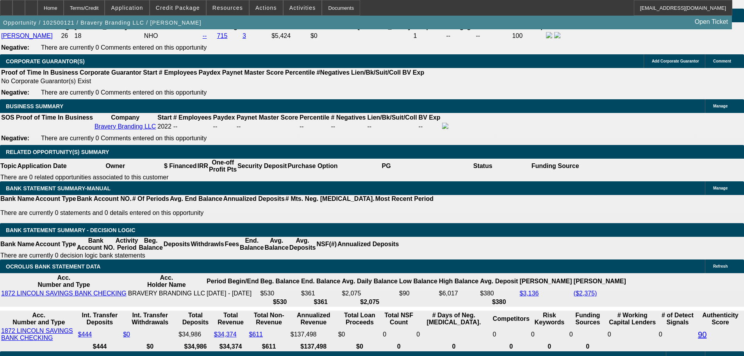
type input "$529.66"
type input "15"
type input "$1,519.16"
type input "$759.58"
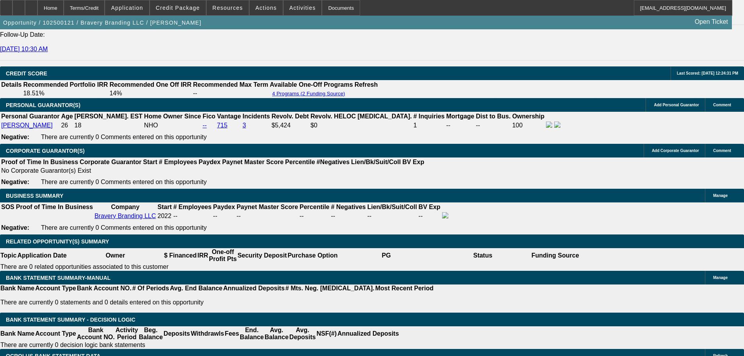
scroll to position [976, 0]
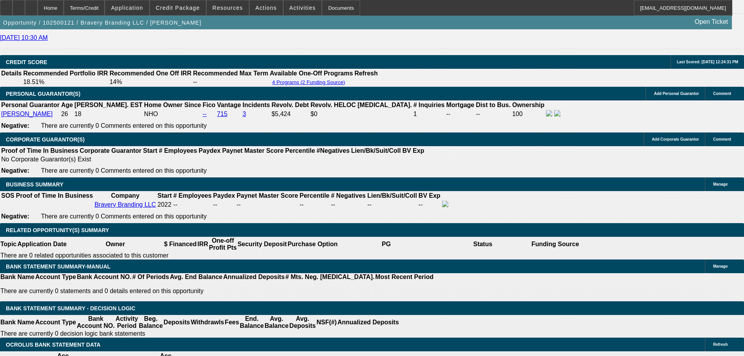
scroll to position [1328, 0]
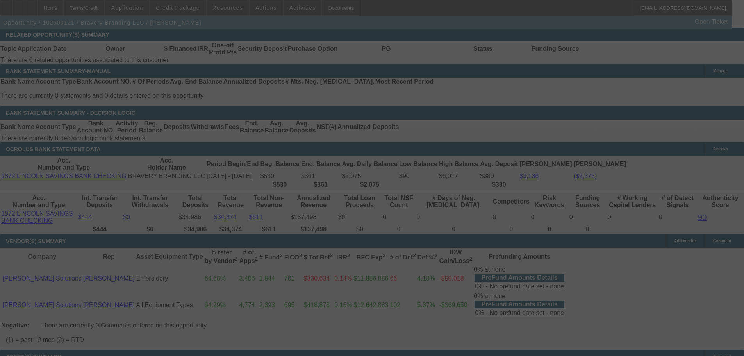
select select "0"
select select "2"
select select "0.1"
select select "4"
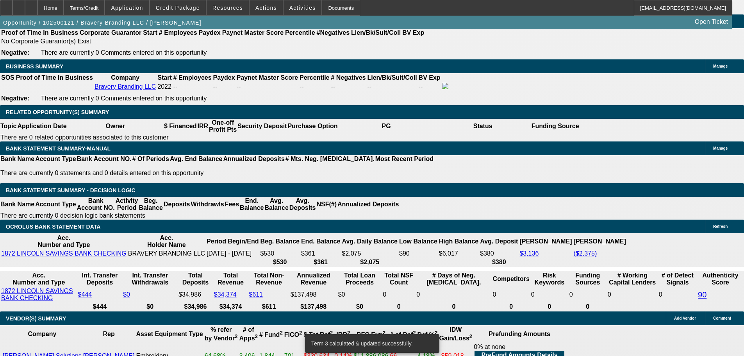
scroll to position [1250, 0]
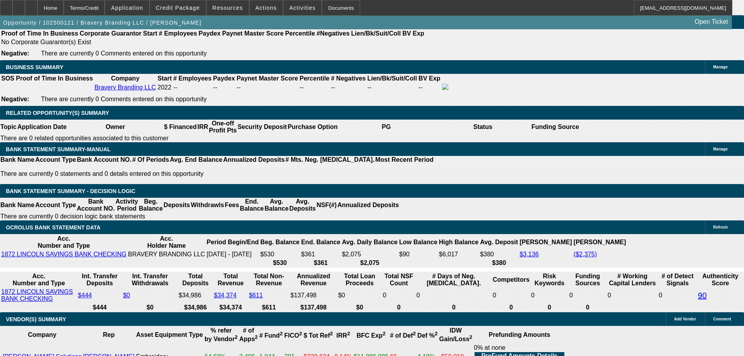
drag, startPoint x: 268, startPoint y: 133, endPoint x: 284, endPoint y: 136, distance: 17.0
type input "UNKNOWN"
type input "1"
type input "$1,059.32"
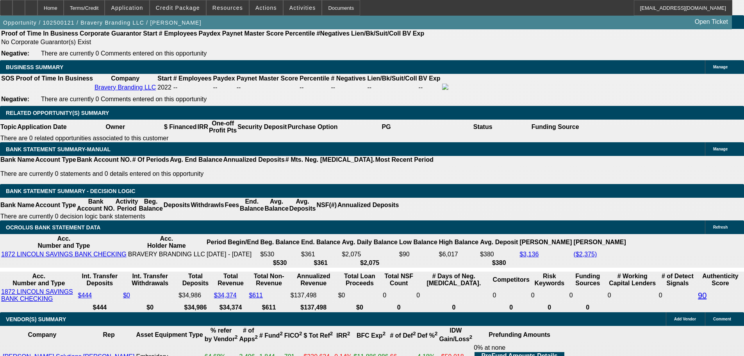
type input "$529.66"
type input "14."
type input "$1,483.10"
type input "$741.55"
type input "14.9"
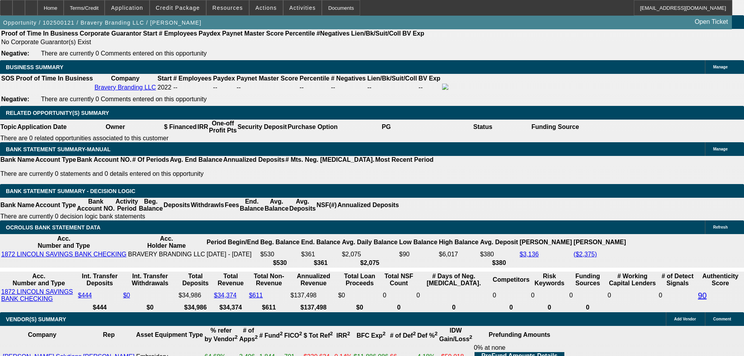
type input "$1,515.54"
type input "$757.77"
type input "14.9"
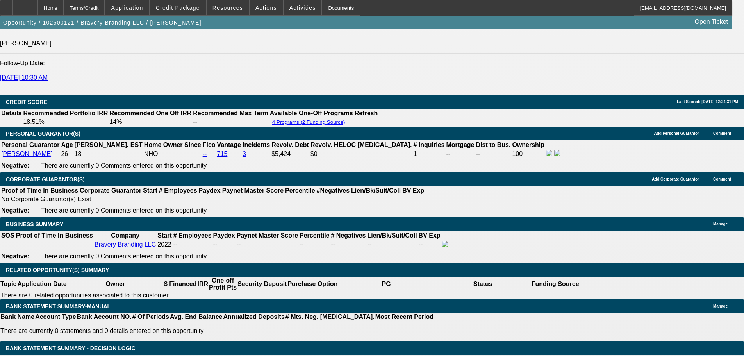
scroll to position [1172, 0]
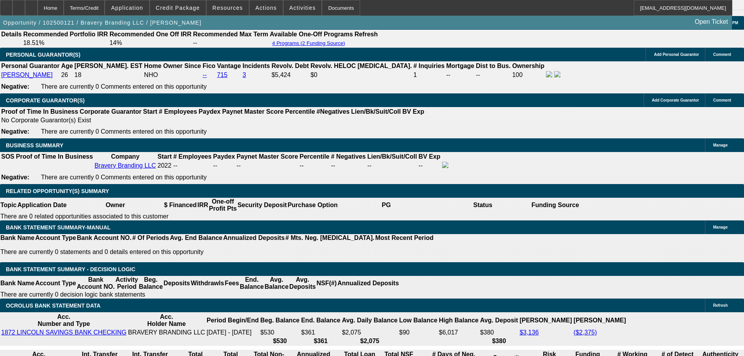
type input "$1,515.54"
type input "$757.80"
type input "$1,515.60"
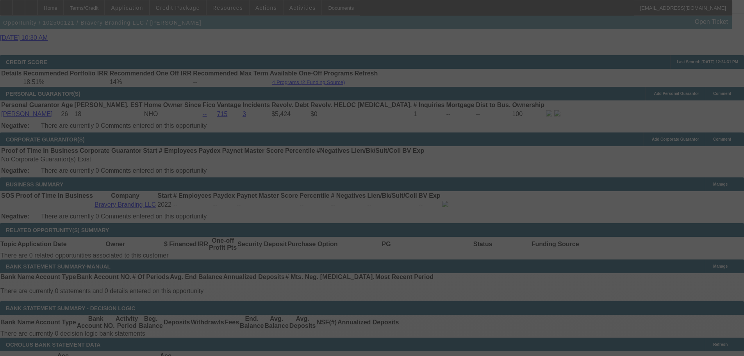
scroll to position [1250, 0]
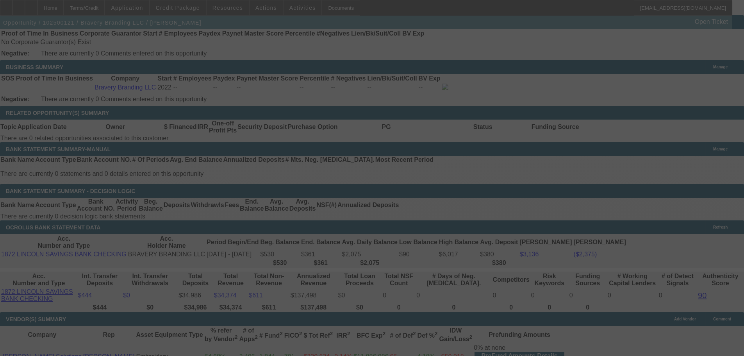
select select "0"
select select "2"
select select "0.1"
select select "4"
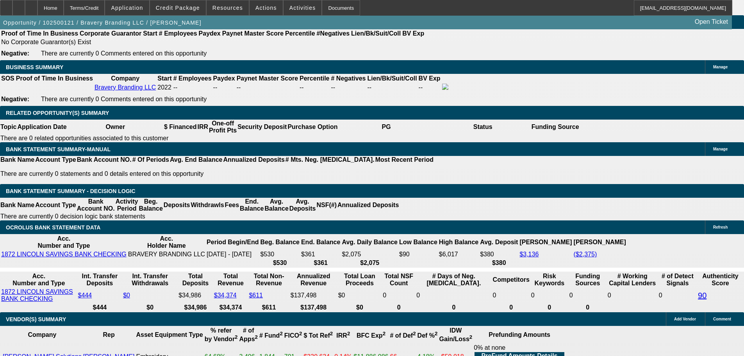
drag, startPoint x: 165, startPoint y: 131, endPoint x: 205, endPoint y: 136, distance: 40.9
type input "1"
type input "UNKNOWN"
type input "$529.66"
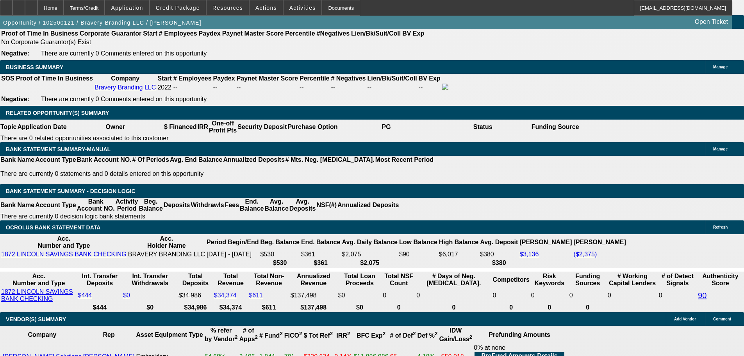
type input "$1,059.32"
type input "1"
type input "$815.11"
type input "$1,630.22"
type input "$529.66"
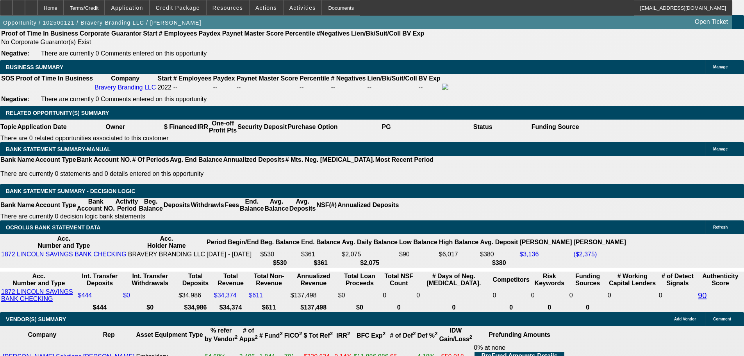
type input "$1,059.32"
type input "16"
type input "0"
type input "$777.86"
type input "$1,555.72"
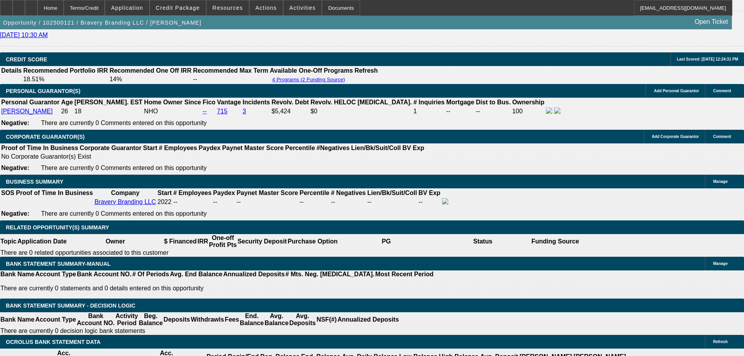
scroll to position [1133, 0]
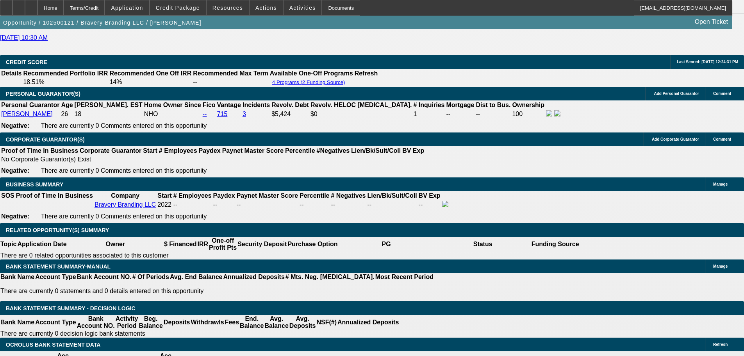
type input "$0.00"
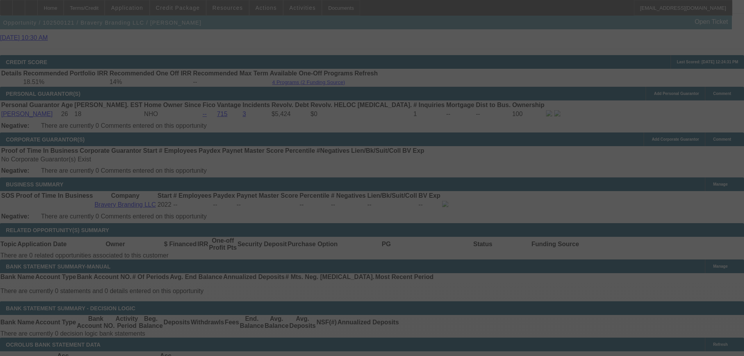
select select "0"
select select "2"
select select "0"
select select "6"
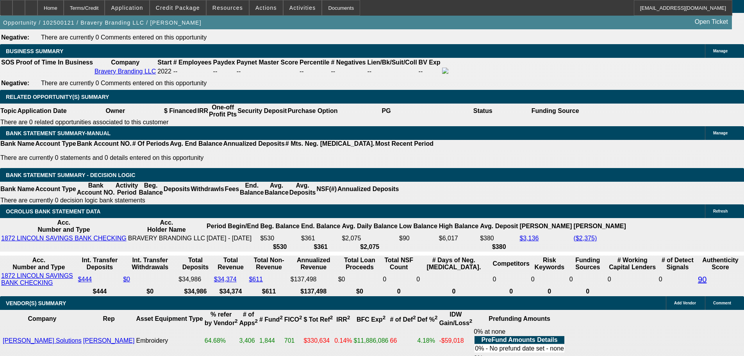
scroll to position [1289, 0]
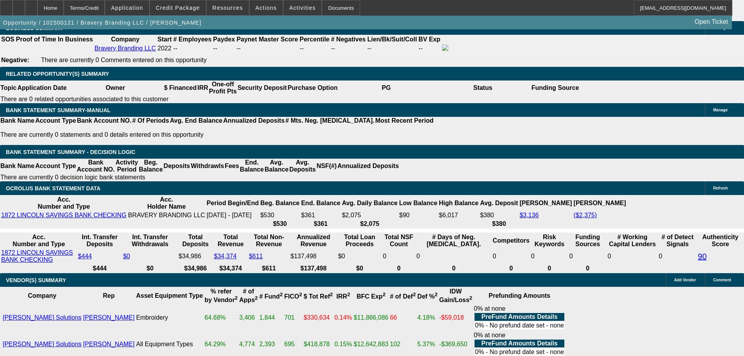
drag, startPoint x: 171, startPoint y: 95, endPoint x: 187, endPoint y: 94, distance: 16.0
type input "UNKNOWN"
type input "1"
type input "$1,059.32"
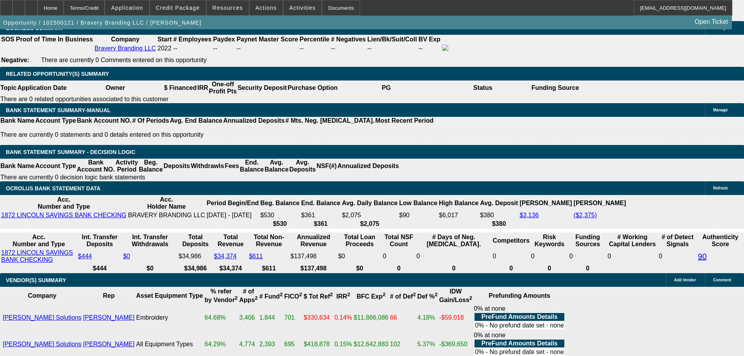
type input "$529.66"
type input "16"
type input "$1,555.72"
type input "$777.86"
type input "16.2"
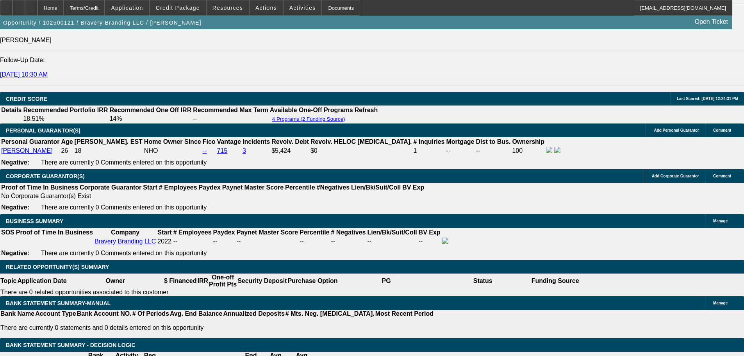
scroll to position [1093, 0]
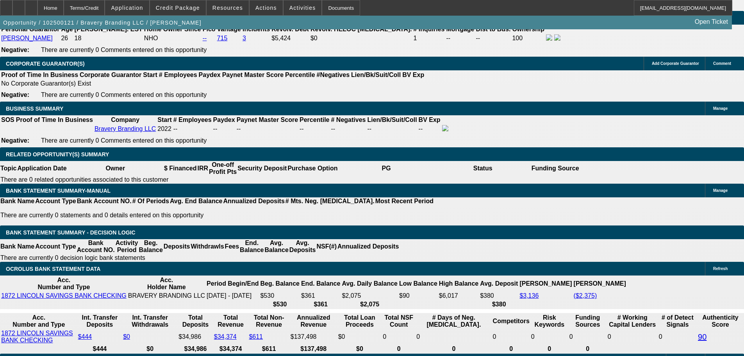
scroll to position [1211, 0]
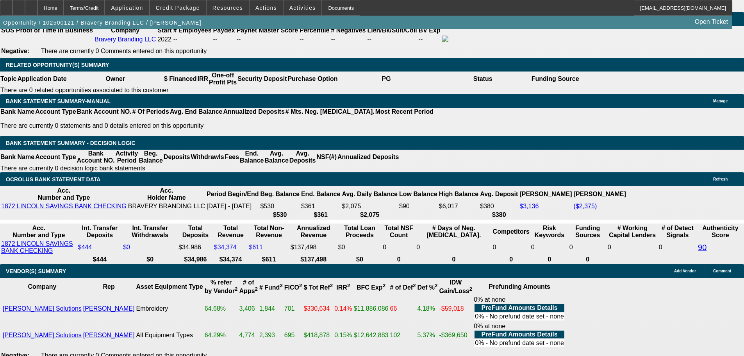
scroll to position [1367, 0]
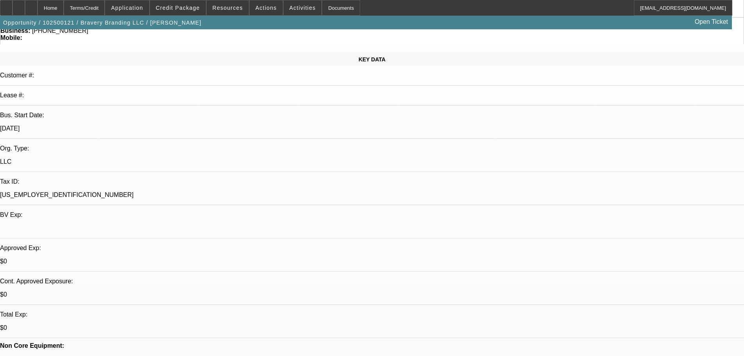
scroll to position [78, 0]
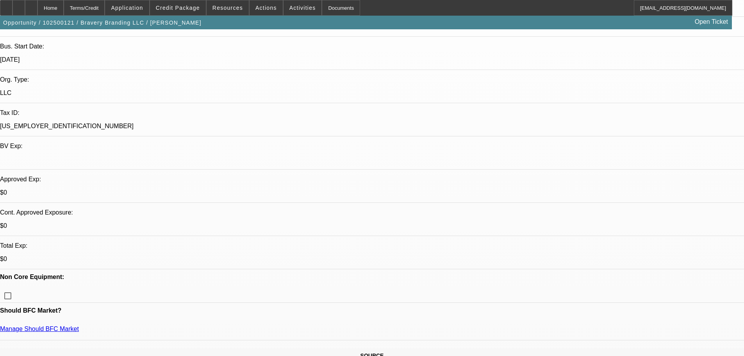
scroll to position [234, 0]
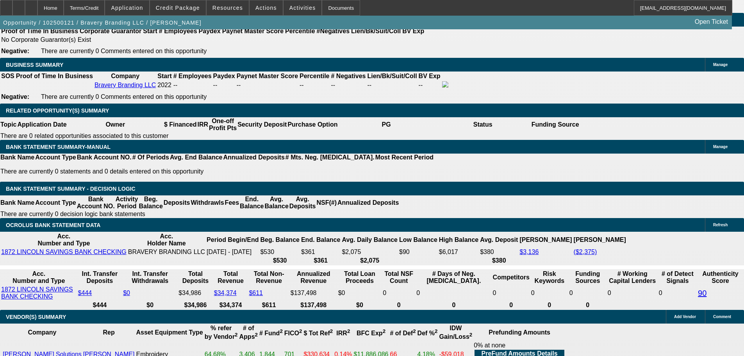
scroll to position [1421, 0]
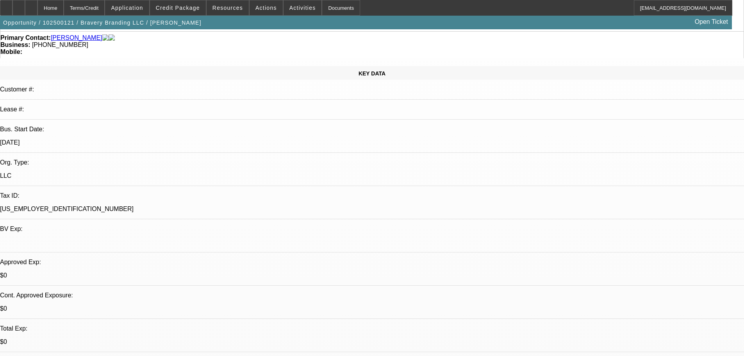
scroll to position [156, 0]
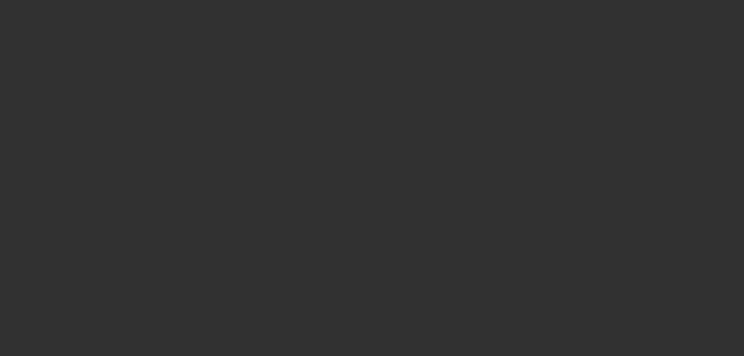
scroll to position [0, 0]
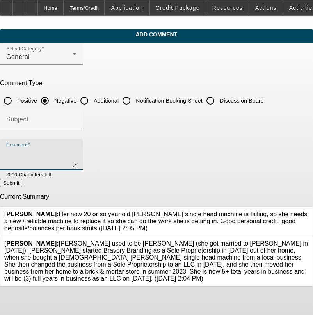
click at [45, 154] on textarea "Comment" at bounding box center [41, 157] width 70 height 19
click at [77, 152] on textarea "$2500 AIR, NO MTG, THIN PERSONAL CREDIT" at bounding box center [41, 157] width 70 height 19
click at [77, 151] on textarea "$2500 AIR, NO MTG, THIN PERSONAL CREDIT AS 1 OPNE CC THATS MAXED, NO BIZ REPORT," at bounding box center [41, 157] width 70 height 19
type textarea "$2500 AIR, NO MTG, THIN PERSONAL CREDIT AS 1 OPNE CC THATS MAXED, NO BIZ REPORT…"
click at [22, 183] on button "Submit" at bounding box center [11, 183] width 22 height 8
